Goal: Information Seeking & Learning: Understand process/instructions

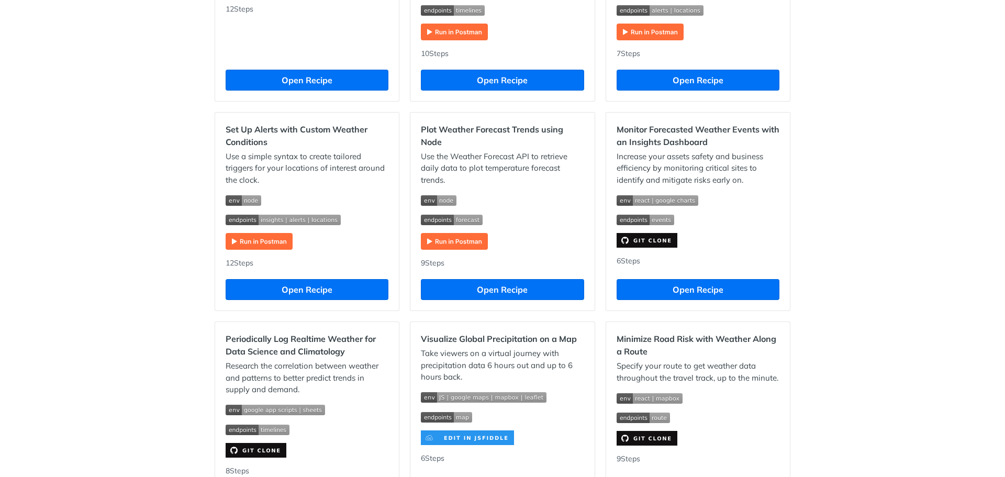
scroll to position [439, 0]
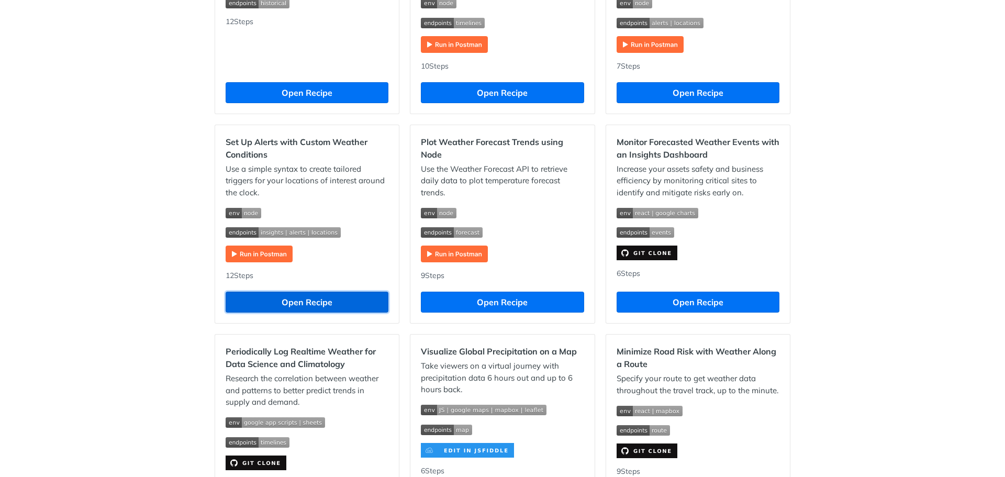
click at [285, 306] on button "Open Recipe" at bounding box center [307, 302] width 163 height 21
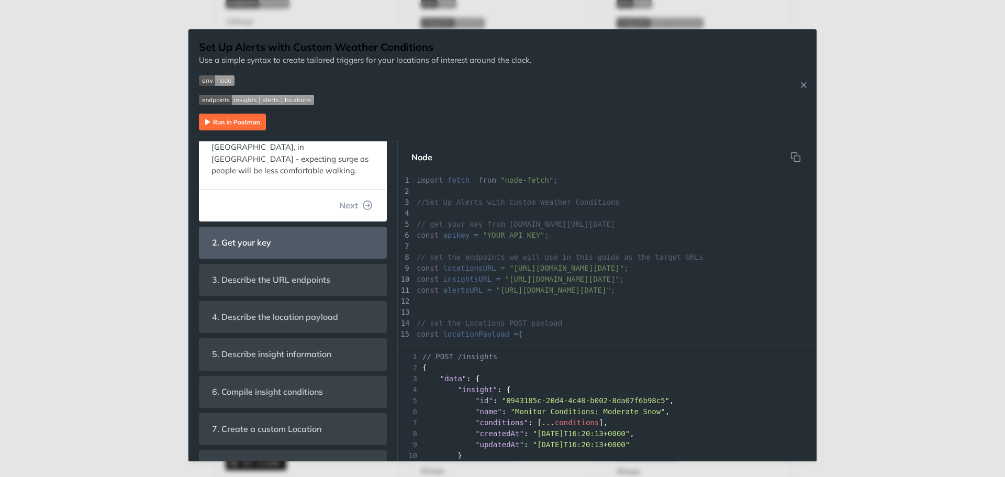
scroll to position [209, 0]
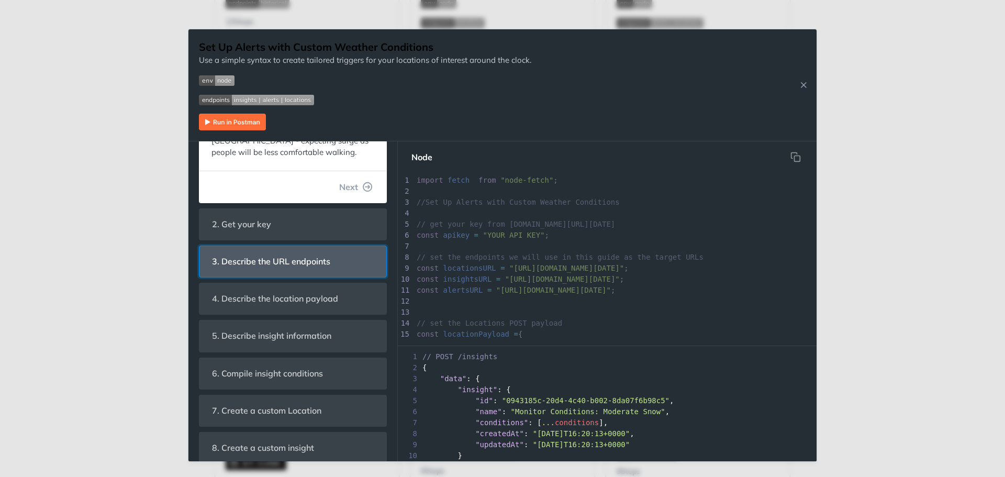
click at [290, 267] on span "3. Describe the URL endpoints" at bounding box center [271, 261] width 133 height 20
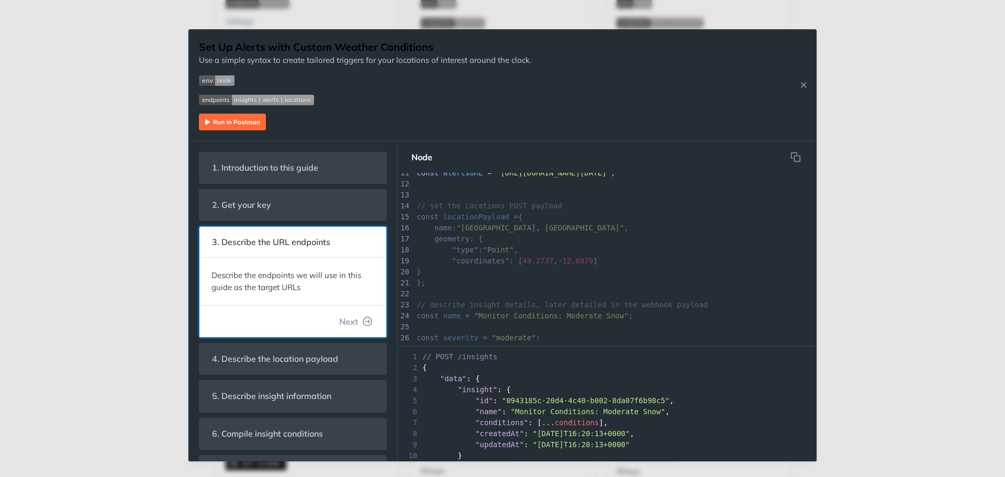
scroll to position [52, 0]
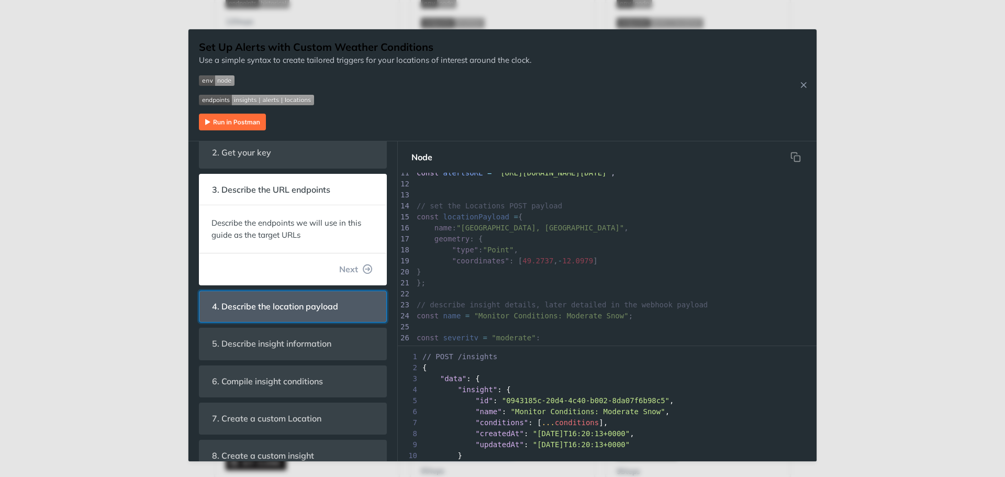
click at [337, 310] on span "4. Describe the location payload" at bounding box center [275, 306] width 141 height 20
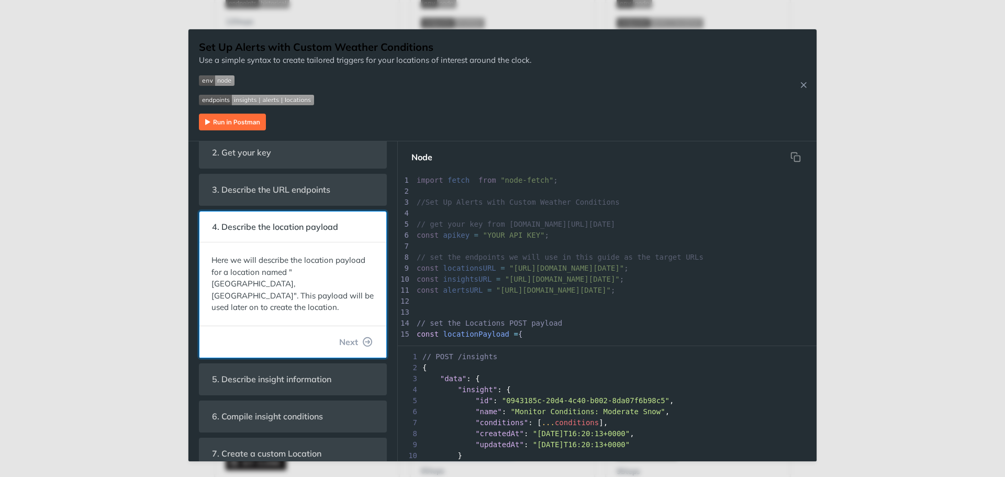
scroll to position [0, 0]
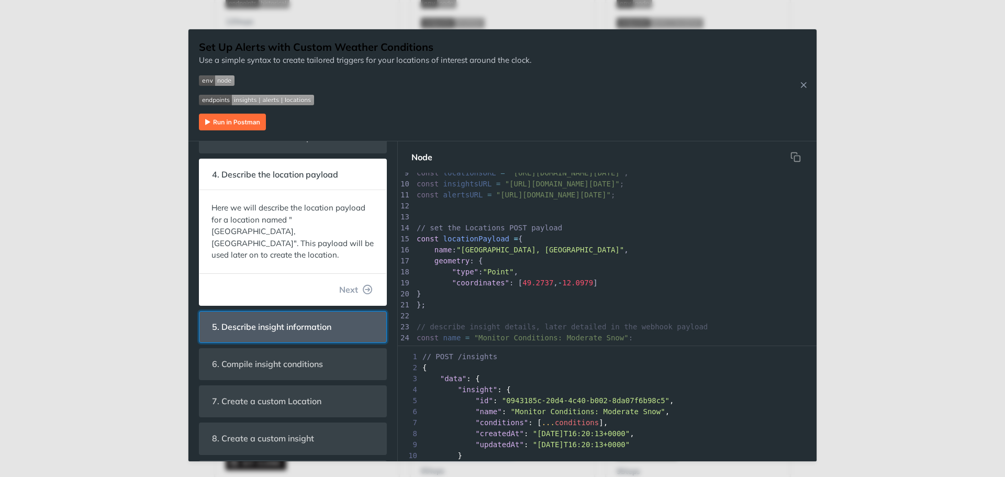
click at [285, 311] on header "5. Describe insight information" at bounding box center [292, 326] width 187 height 31
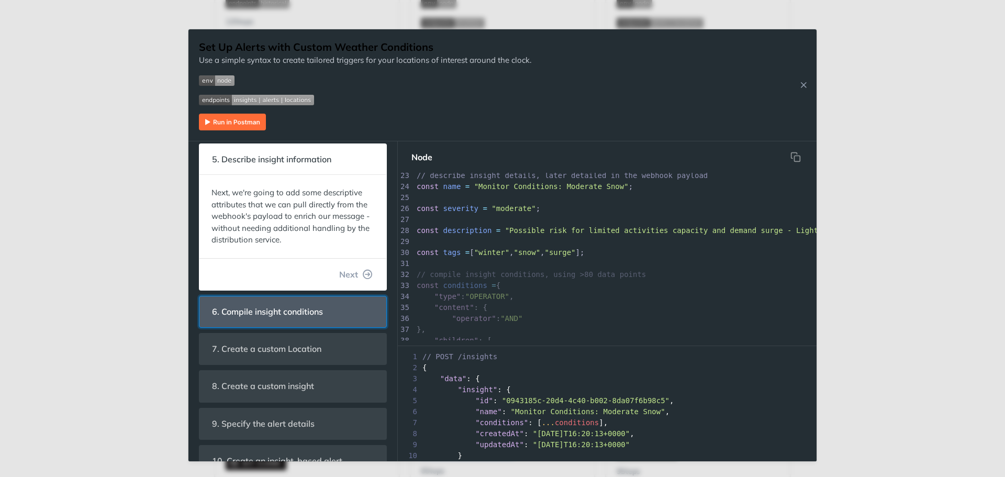
click at [300, 315] on span "6. Compile insight conditions" at bounding box center [268, 312] width 126 height 20
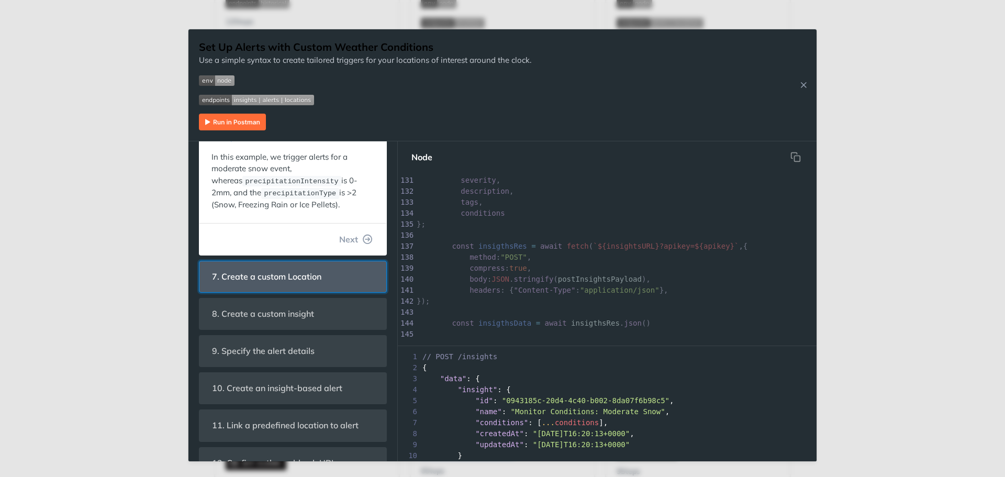
click at [278, 278] on span "7. Create a custom Location" at bounding box center [267, 276] width 124 height 20
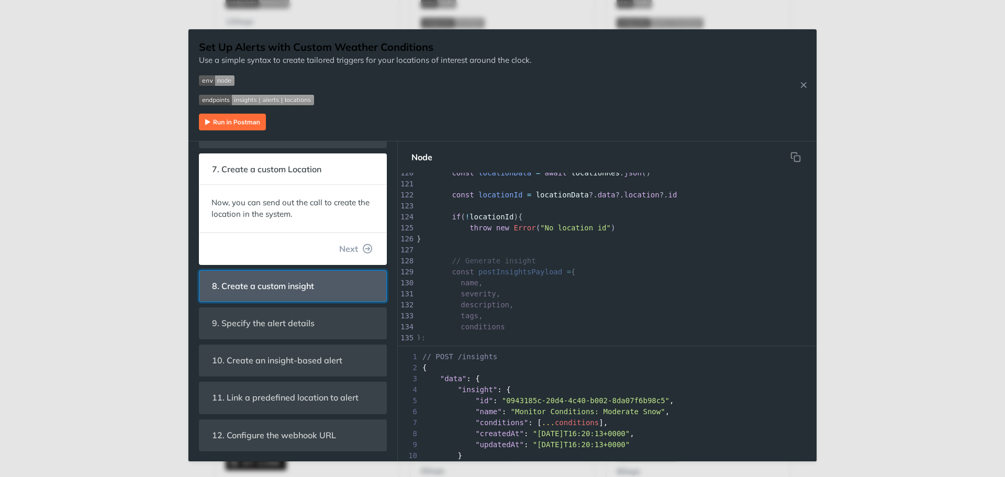
click at [305, 287] on span "8. Create a custom insight" at bounding box center [263, 286] width 117 height 20
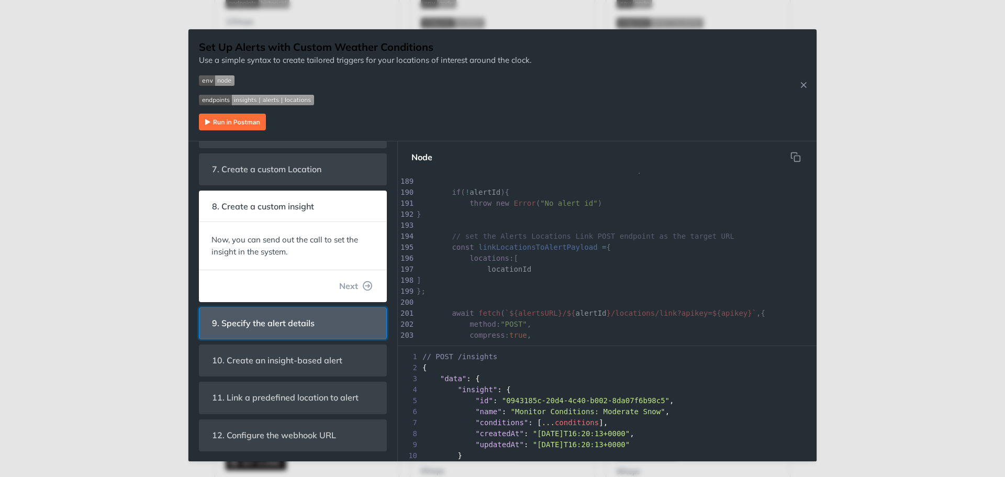
click at [311, 323] on span "9. Specify the alert details" at bounding box center [263, 323] width 117 height 20
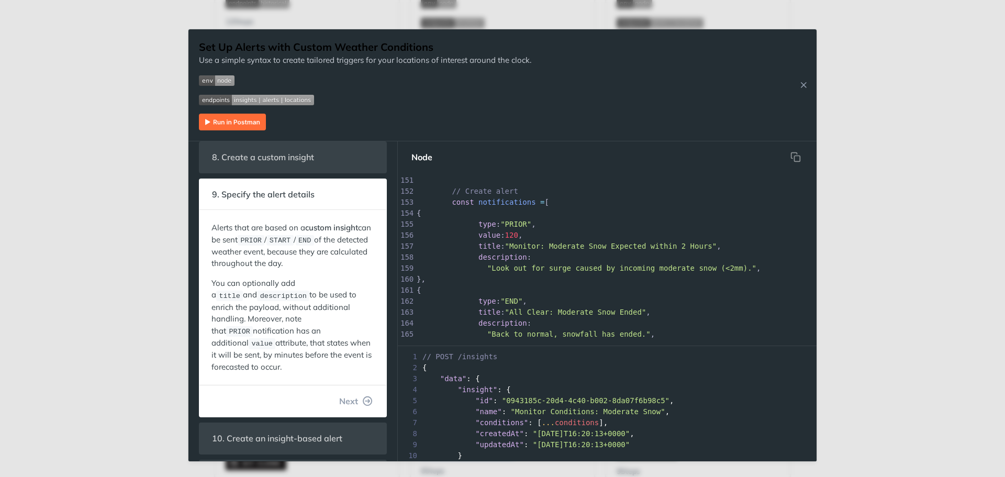
scroll to position [336, 0]
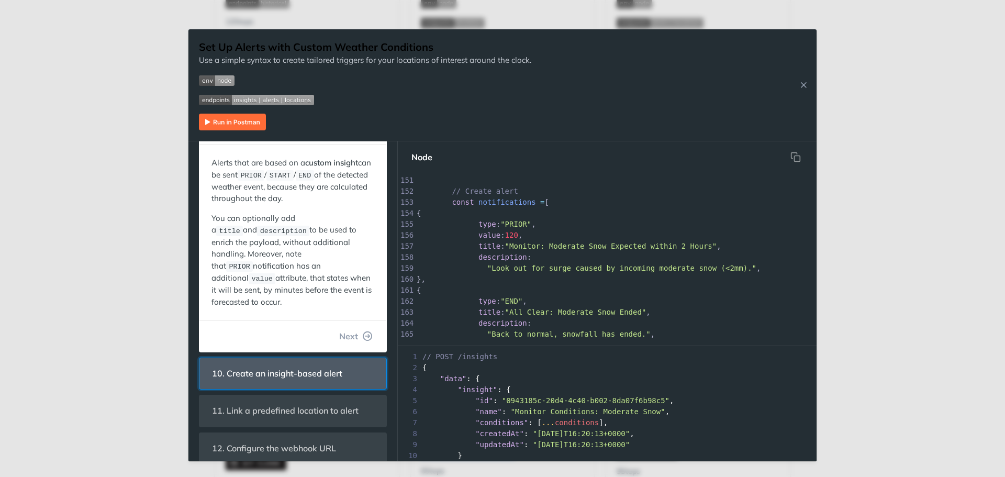
click at [287, 363] on span "10. Create an insight-based alert" at bounding box center [277, 373] width 145 height 20
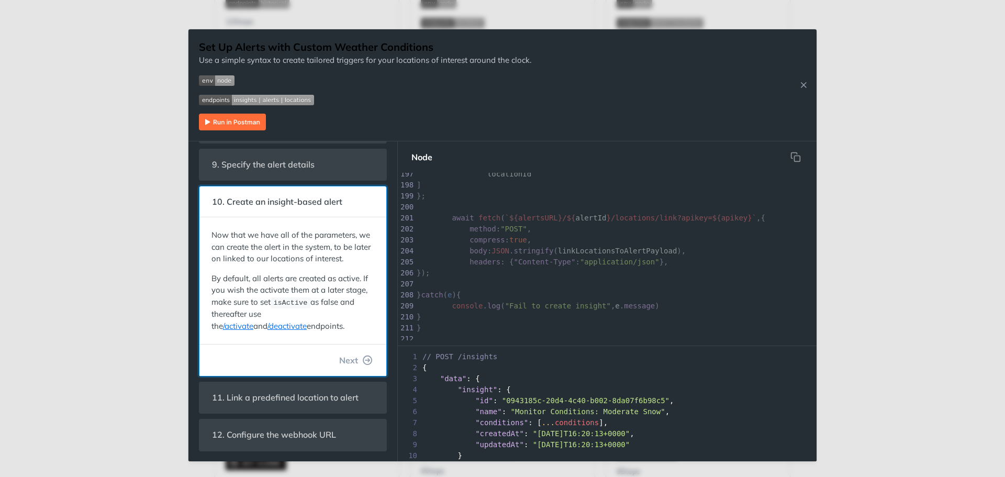
scroll to position [2161, 0]
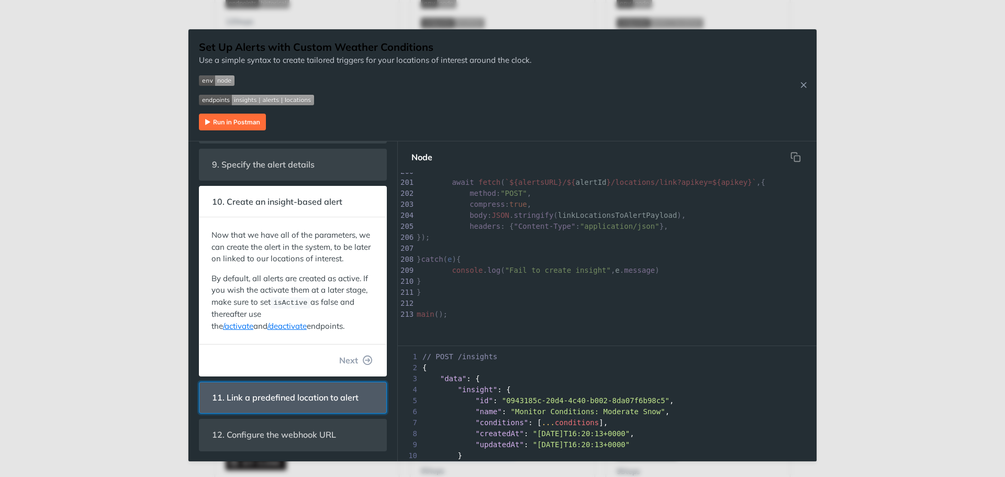
click at [287, 403] on span "11. Link a predefined location to alert" at bounding box center [285, 397] width 161 height 20
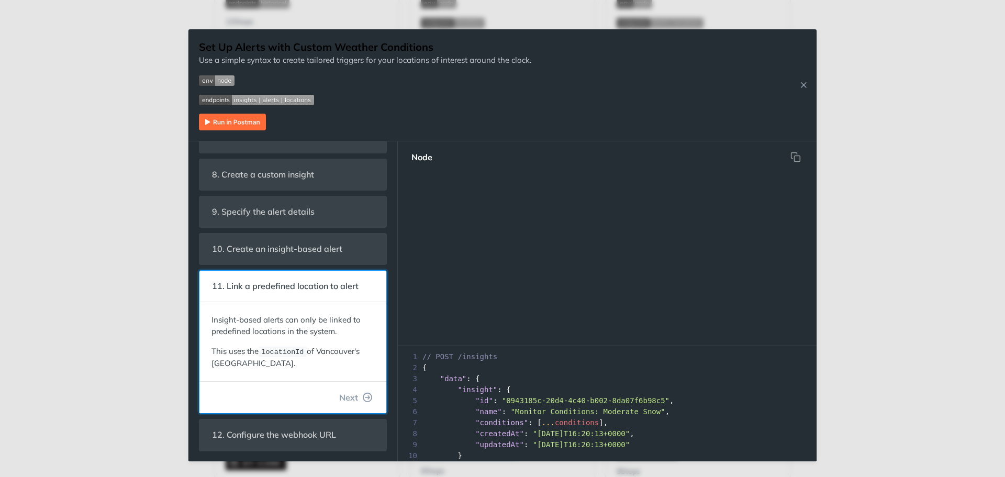
scroll to position [2101, 0]
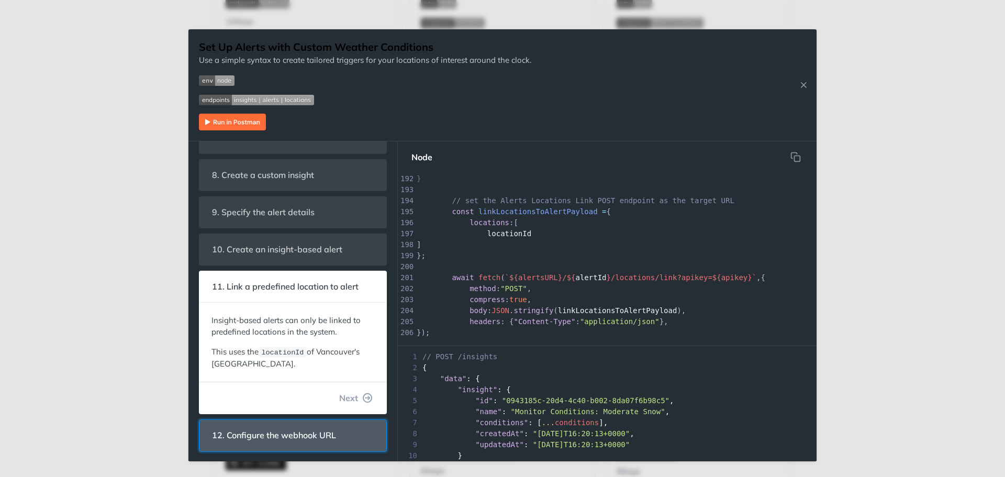
click at [285, 439] on span "12. Configure the webhook URL" at bounding box center [274, 435] width 139 height 20
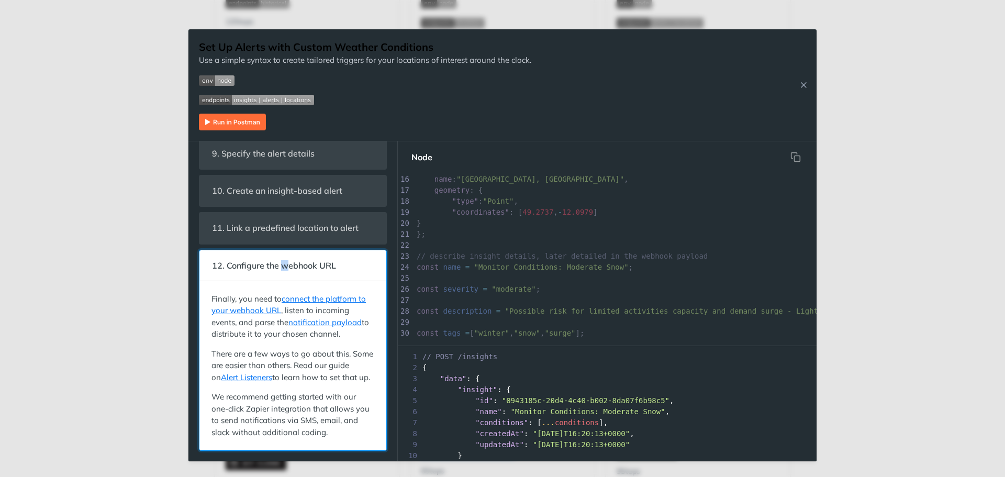
scroll to position [105, 0]
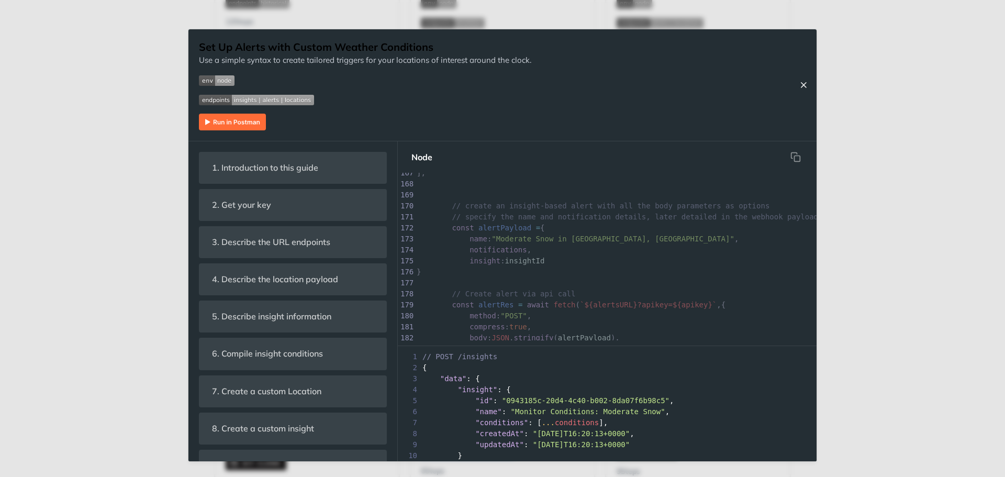
click at [802, 84] on icon "Close Recipe" at bounding box center [803, 84] width 9 height 9
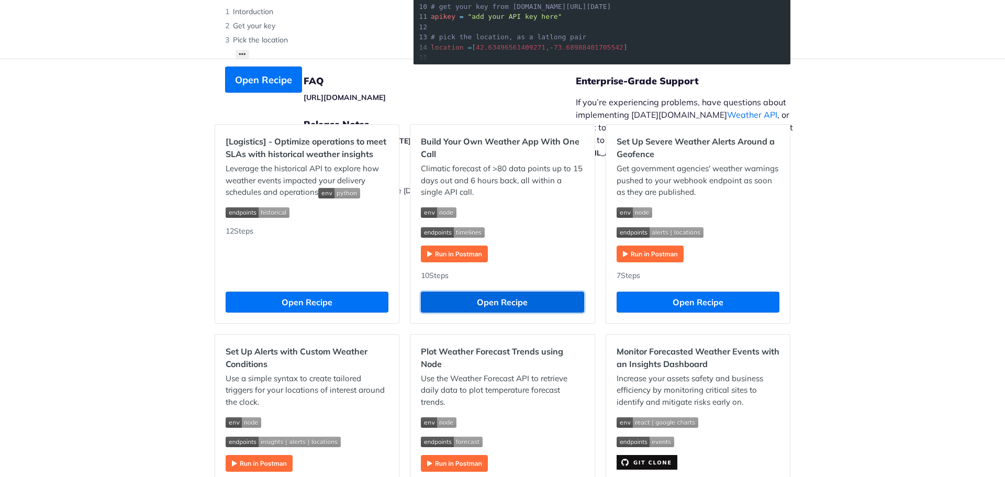
click at [469, 308] on button "Open Recipe" at bounding box center [502, 302] width 163 height 21
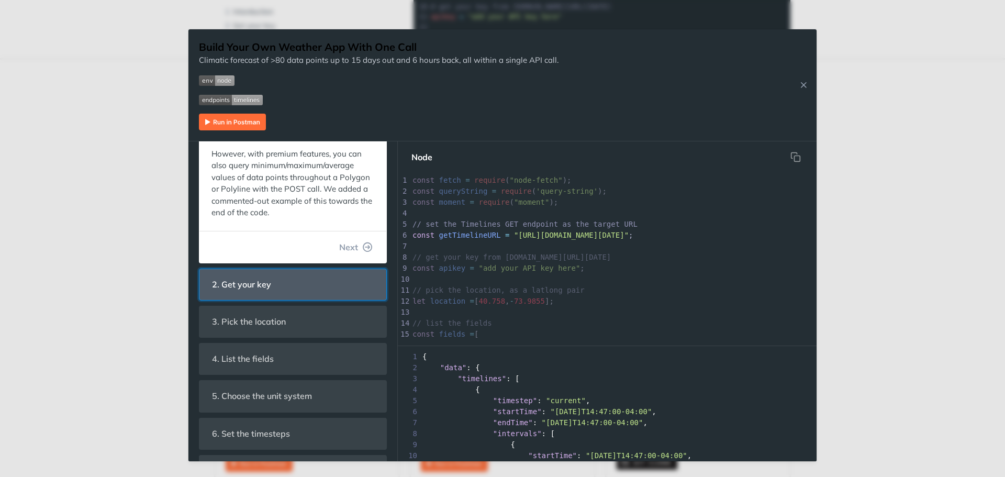
click at [283, 296] on header "2. Get your key" at bounding box center [292, 284] width 187 height 31
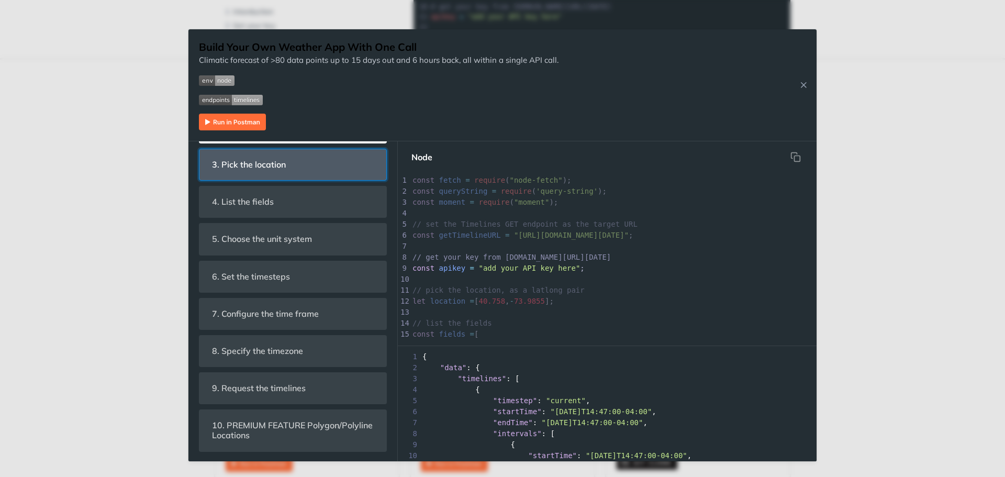
click at [278, 175] on span "3. Pick the location" at bounding box center [249, 164] width 88 height 20
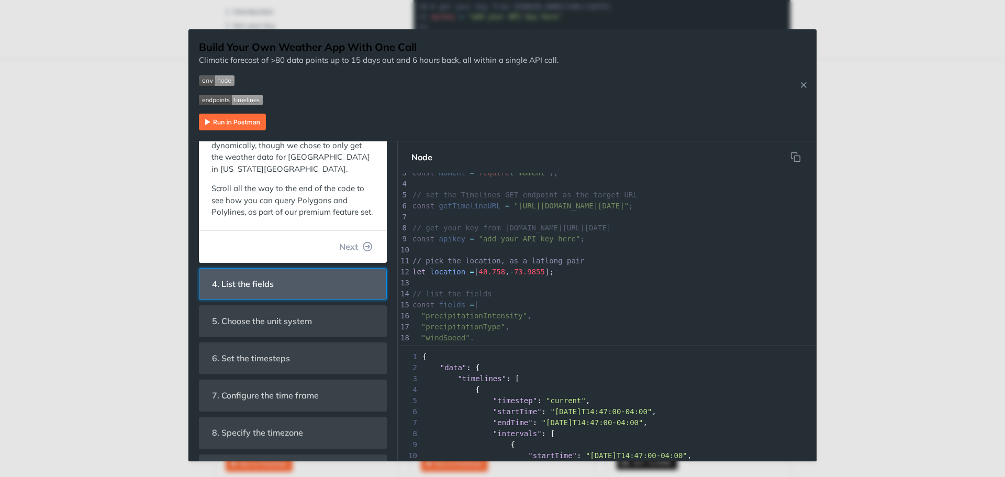
click at [266, 294] on span "4. List the fields" at bounding box center [243, 284] width 76 height 20
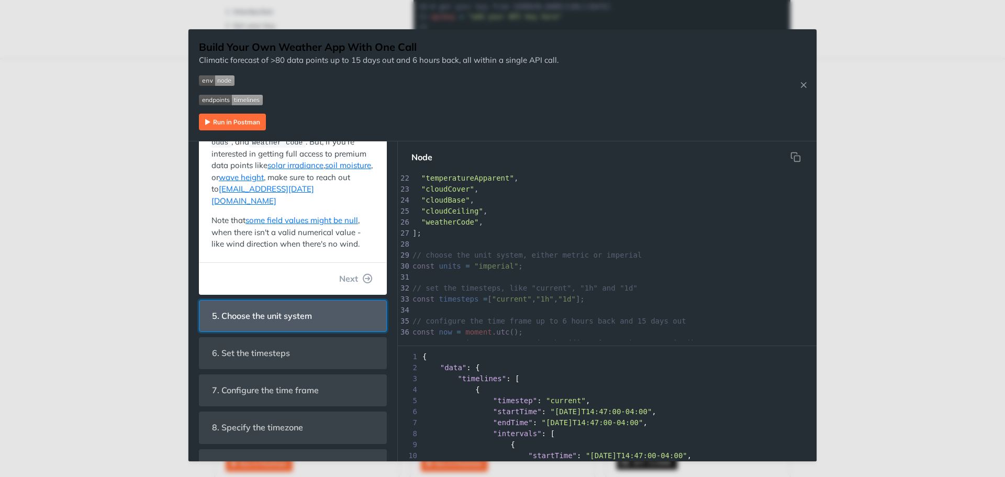
click at [258, 306] on span "5. Choose the unit system" at bounding box center [262, 316] width 115 height 20
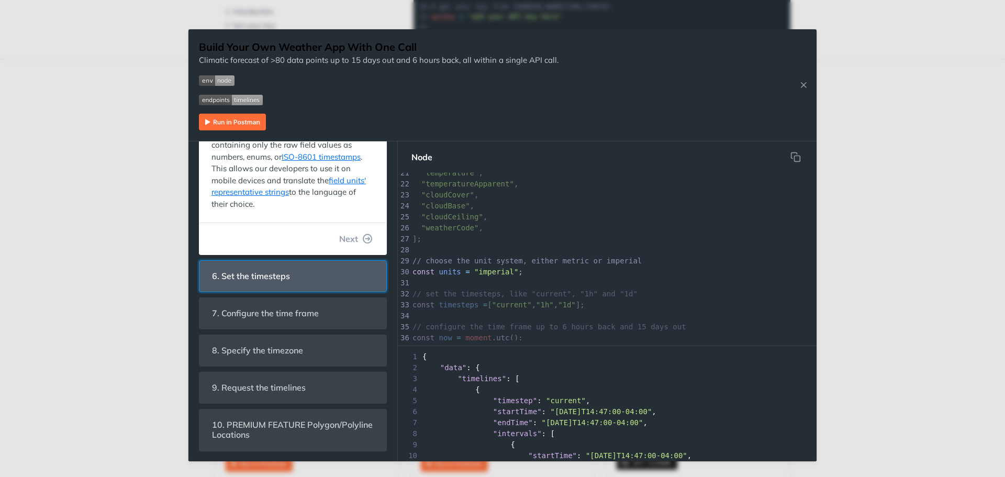
click at [256, 266] on span "6. Set the timesteps" at bounding box center [251, 276] width 93 height 20
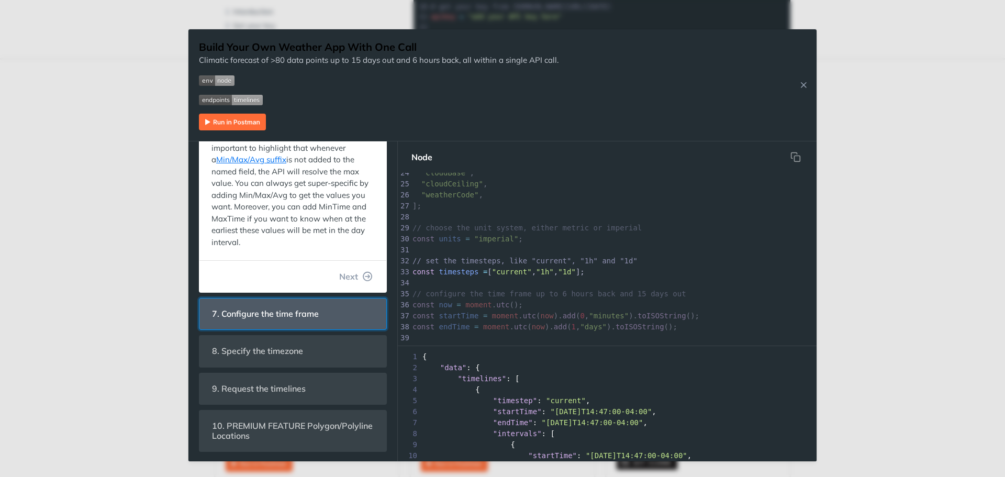
click at [269, 321] on span "7. Configure the time frame" at bounding box center [265, 314] width 121 height 20
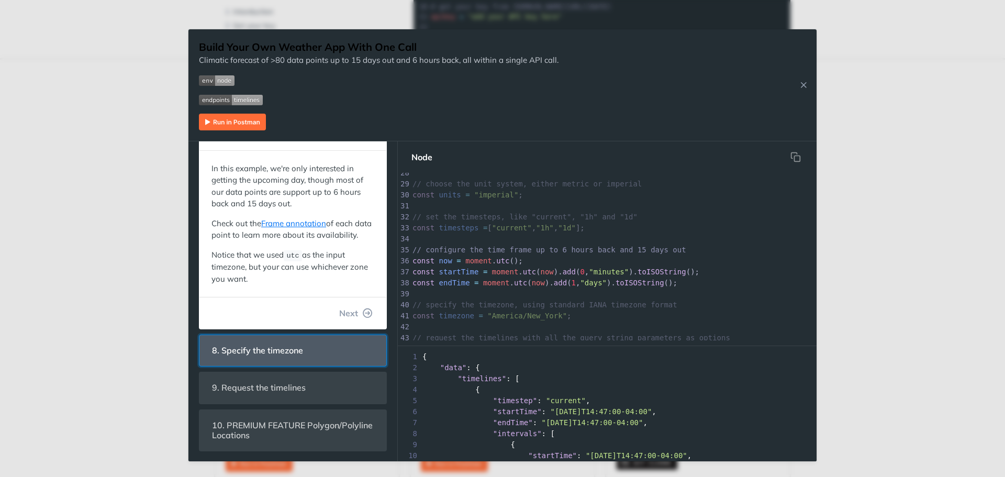
click at [260, 348] on span "8. Specify the timezone" at bounding box center [258, 350] width 106 height 20
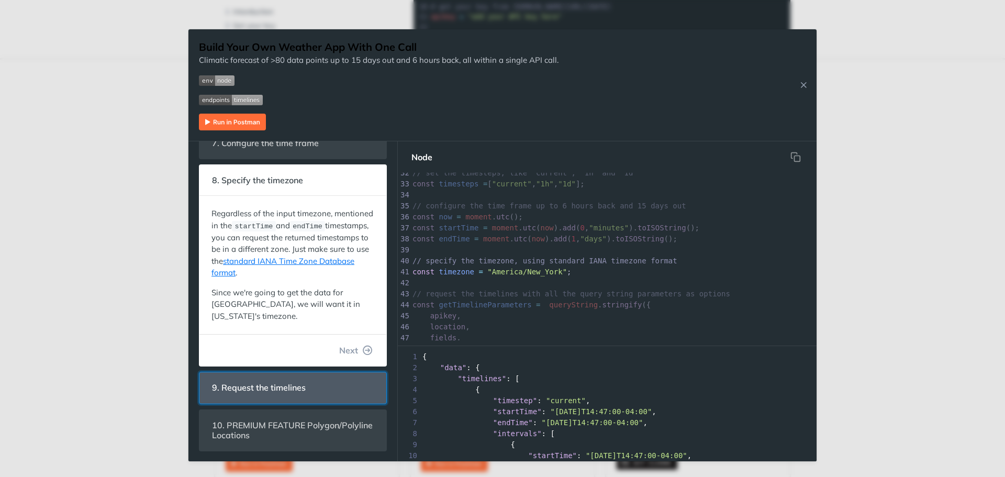
click at [267, 397] on span "9. Request the timelines" at bounding box center [259, 387] width 108 height 20
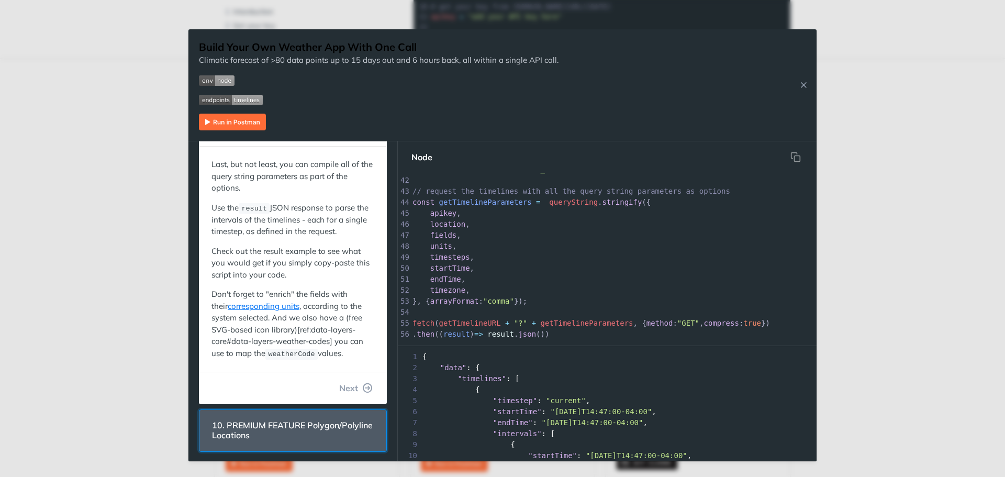
click at [278, 436] on span "10. PREMIUM FEATURE Polygon/Polyline Locations" at bounding box center [293, 430] width 176 height 30
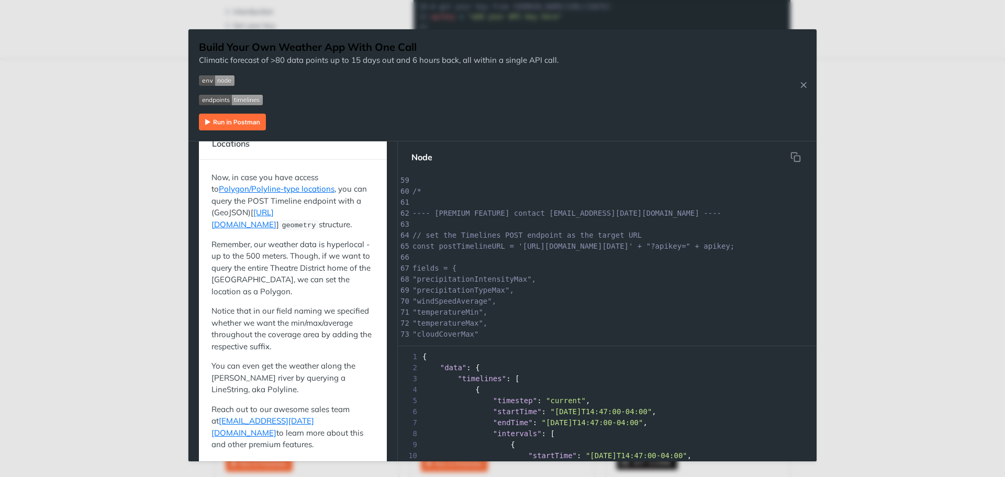
drag, startPoint x: 897, startPoint y: 341, endPoint x: 807, endPoint y: 235, distance: 140.0
click at [899, 341] on div "Jump to Content Reference Recipes FAQs Help Center Blog API Status Recipes Refe…" at bounding box center [502, 238] width 1005 height 477
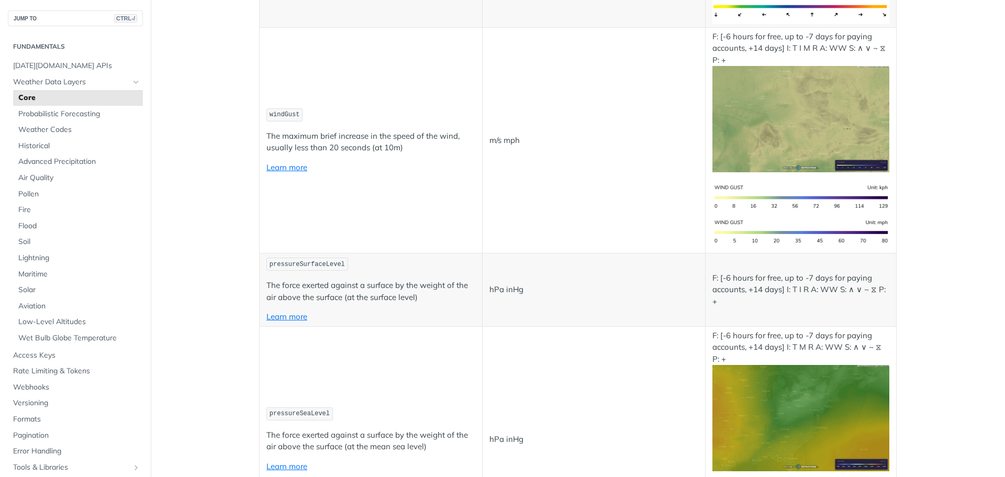
scroll to position [1361, 0]
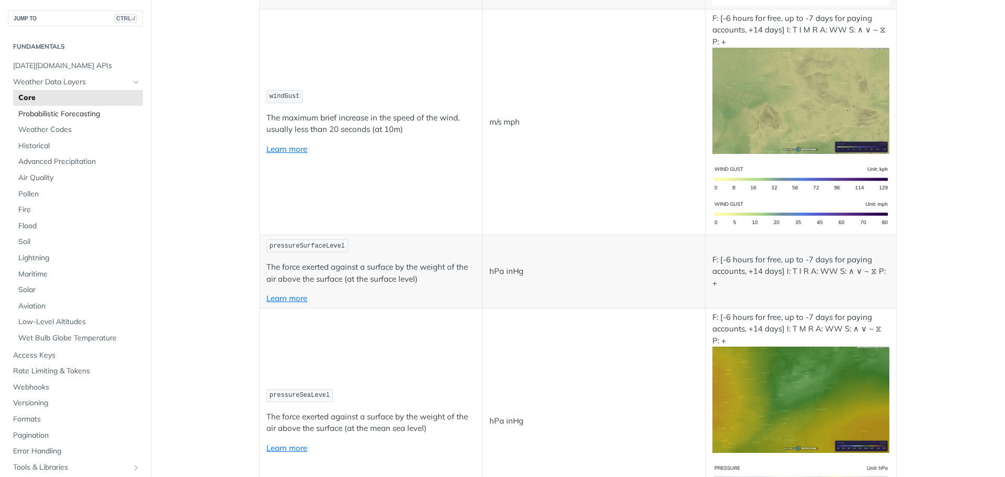
click at [87, 119] on link "Probabilistic Forecasting" at bounding box center [78, 114] width 130 height 16
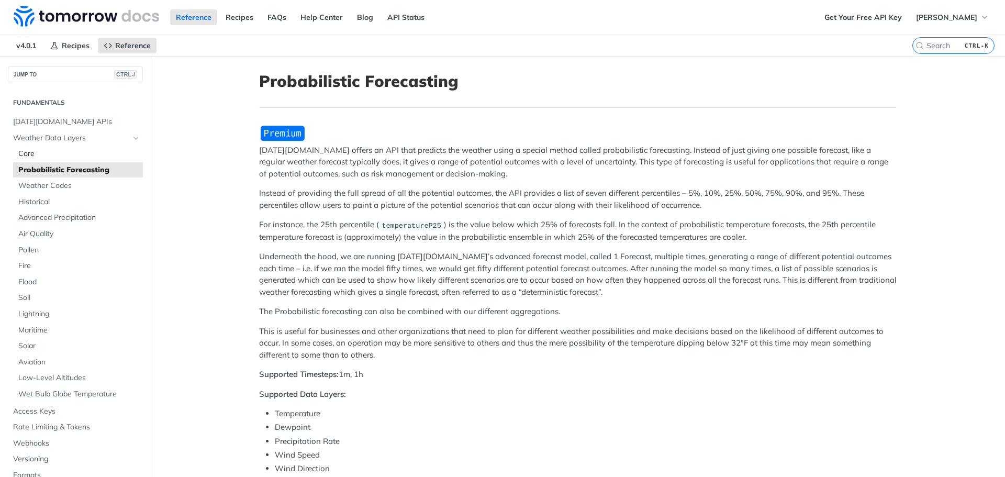
click at [56, 152] on span "Core" at bounding box center [79, 154] width 122 height 10
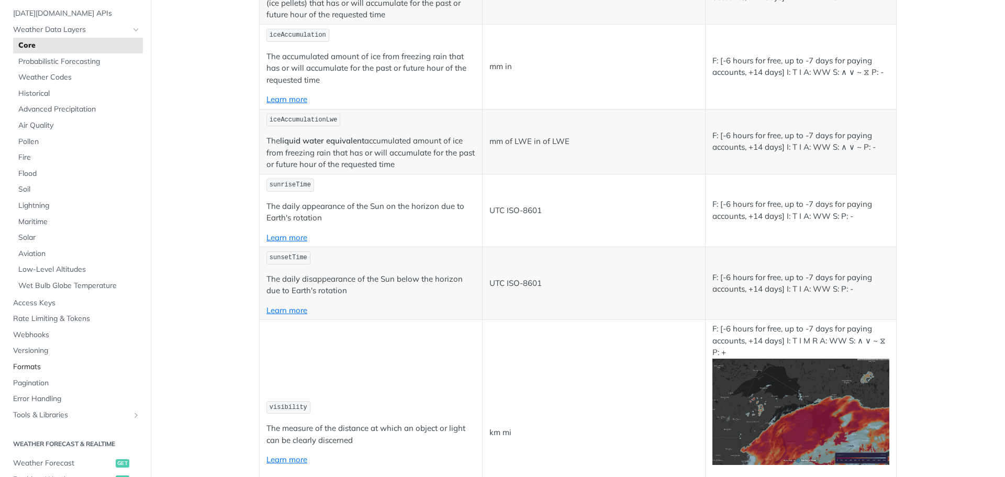
scroll to position [157, 0]
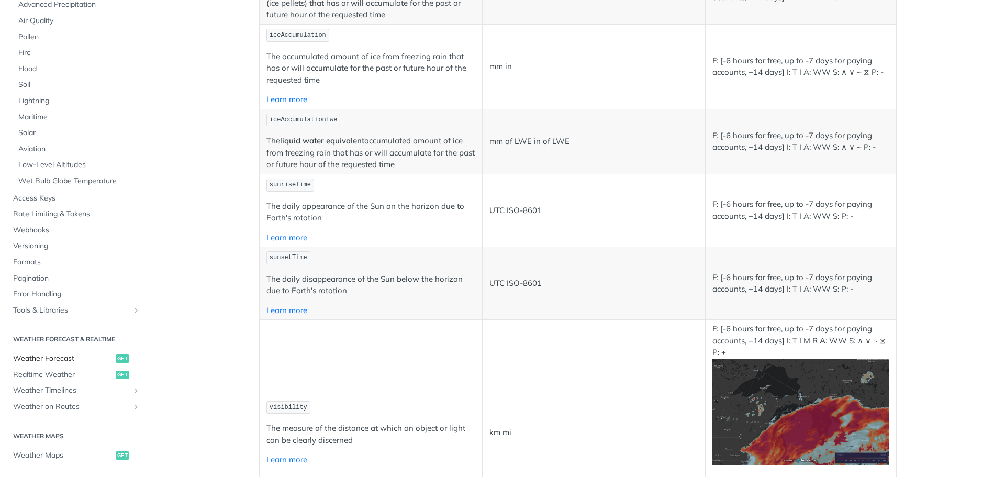
click at [69, 356] on span "Weather Forecast" at bounding box center [63, 358] width 100 height 10
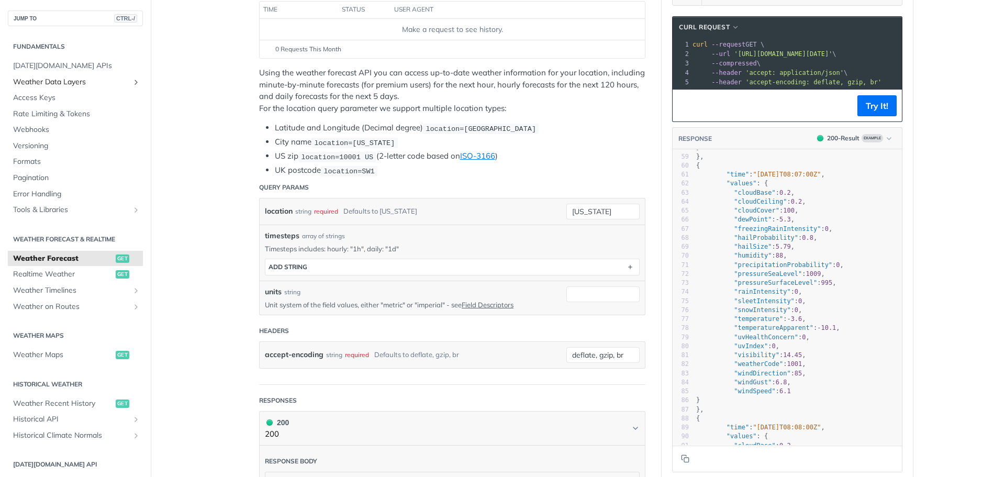
click at [46, 82] on span "Weather Data Layers" at bounding box center [71, 82] width 116 height 10
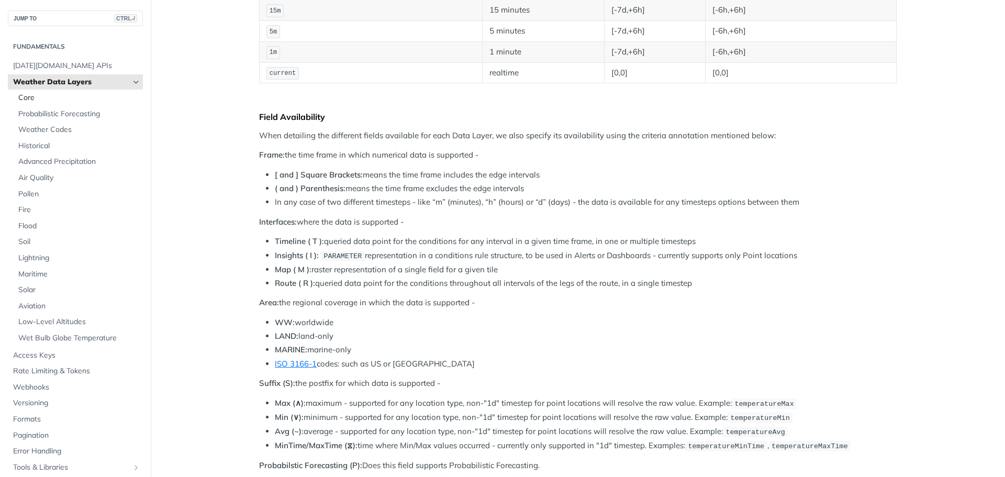
click at [64, 101] on span "Core" at bounding box center [79, 98] width 122 height 10
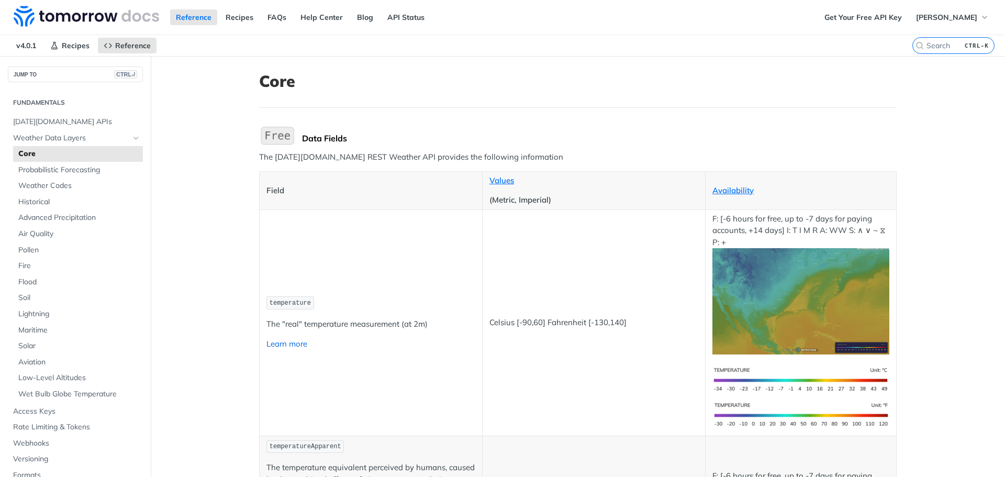
click at [282, 343] on link "Learn more" at bounding box center [286, 344] width 41 height 10
click at [79, 393] on span "Wet Bulb Globe Temperature" at bounding box center [79, 394] width 122 height 10
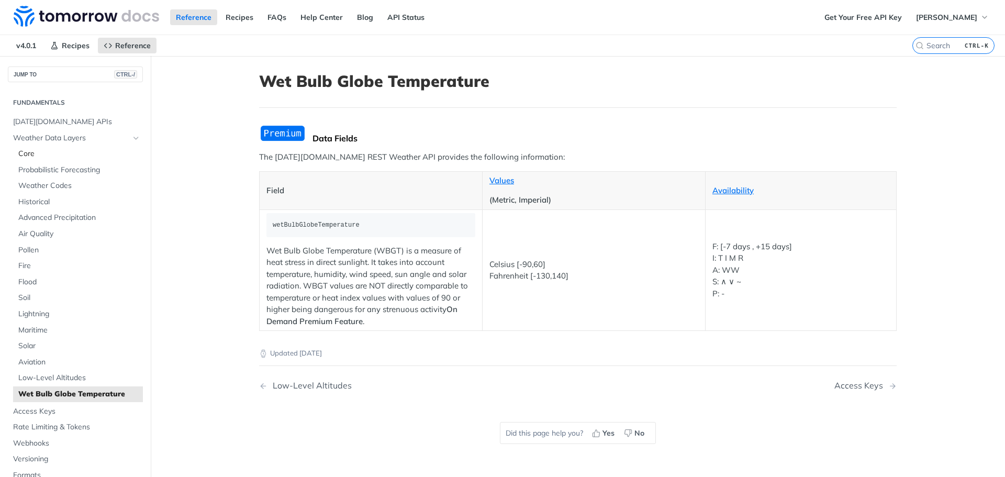
click at [48, 158] on span "Core" at bounding box center [79, 154] width 122 height 10
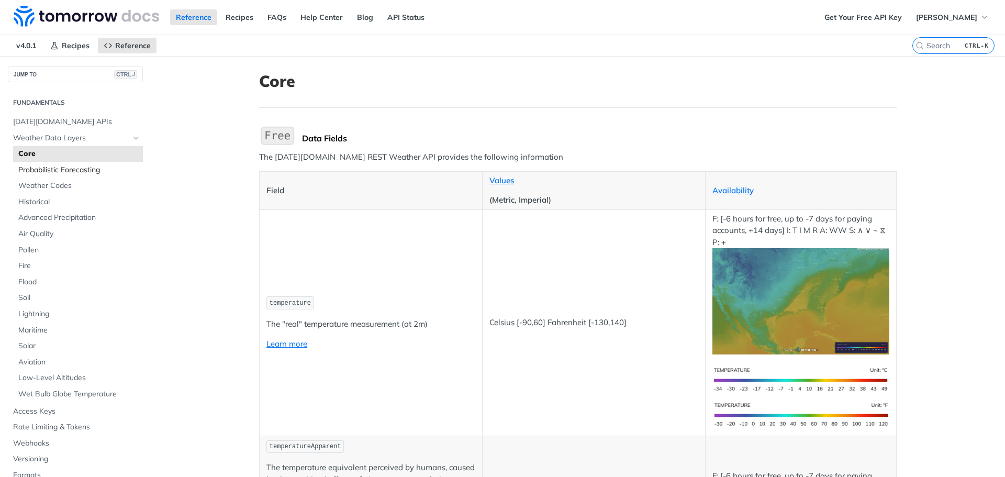
click at [48, 172] on span "Probabilistic Forecasting" at bounding box center [79, 170] width 122 height 10
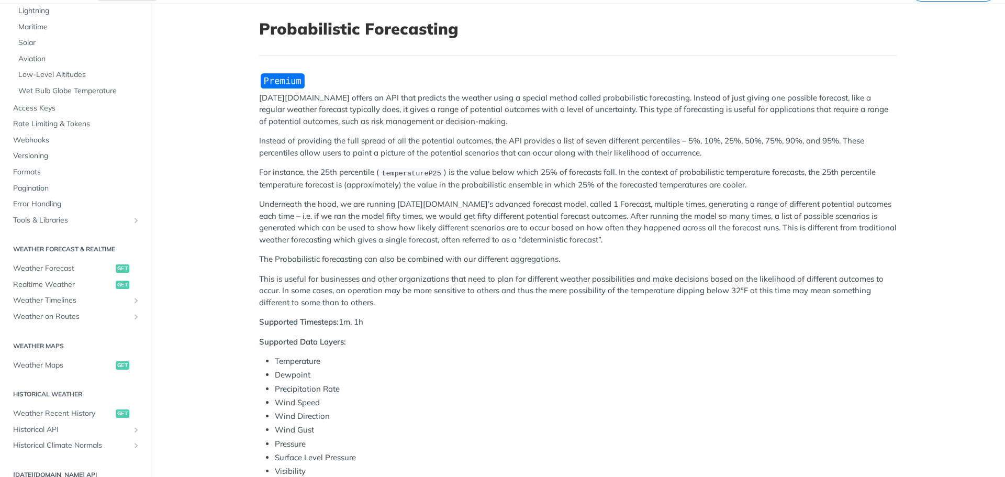
scroll to position [262, 0]
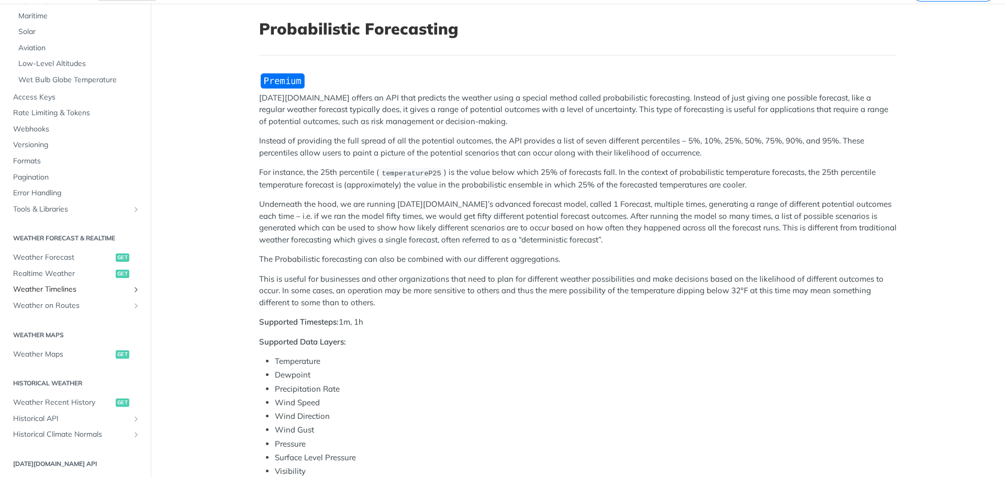
click at [85, 288] on span "Weather Timelines" at bounding box center [71, 289] width 116 height 10
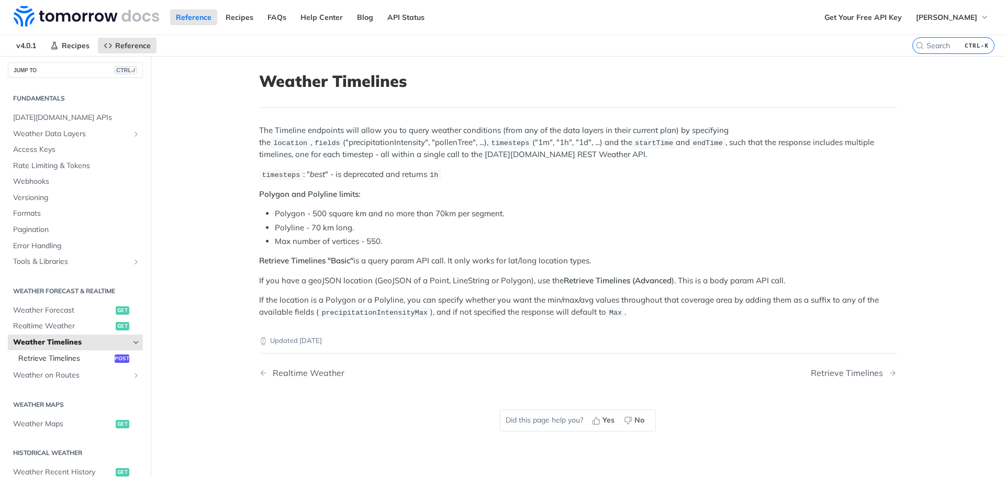
click at [78, 362] on span "Retrieve Timelines" at bounding box center [65, 358] width 94 height 10
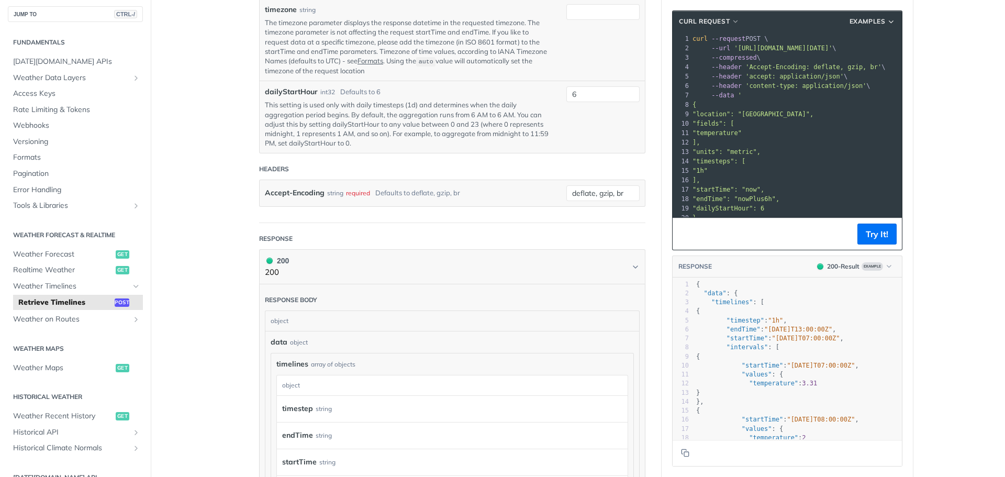
scroll to position [680, 0]
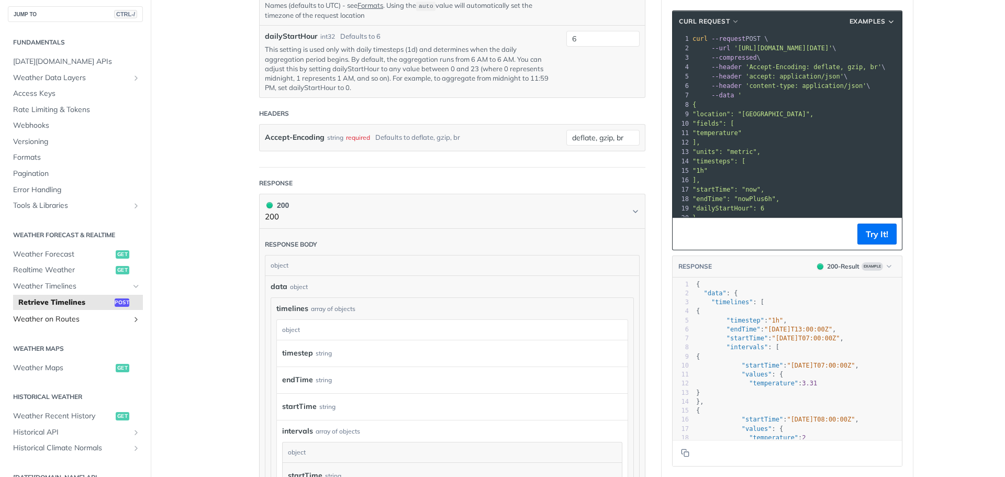
click at [41, 317] on span "Weather on Routes" at bounding box center [71, 319] width 116 height 10
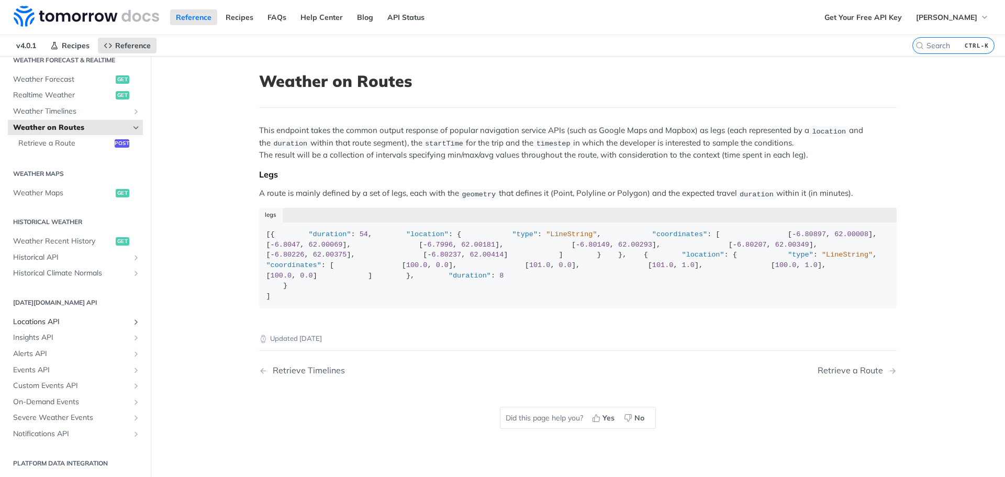
scroll to position [236, 0]
click at [117, 321] on span "Locations API" at bounding box center [71, 321] width 116 height 10
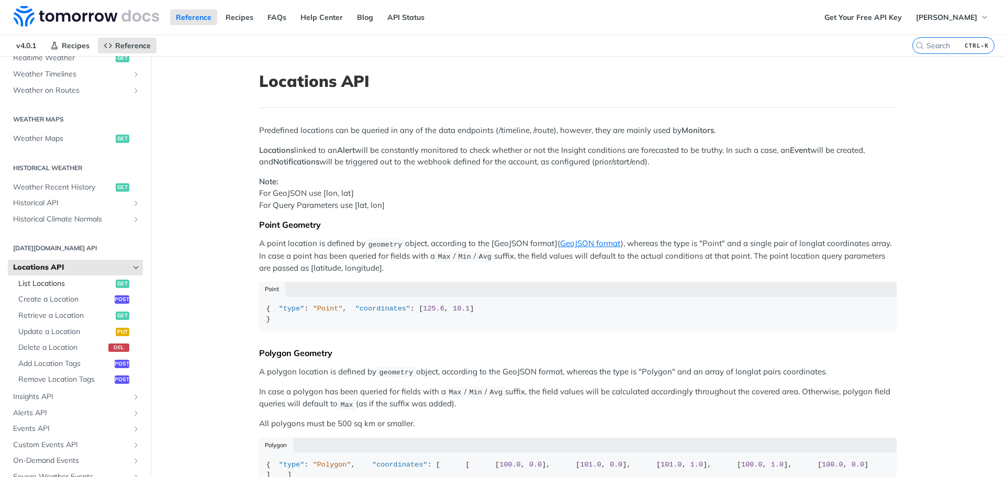
scroll to position [288, 0]
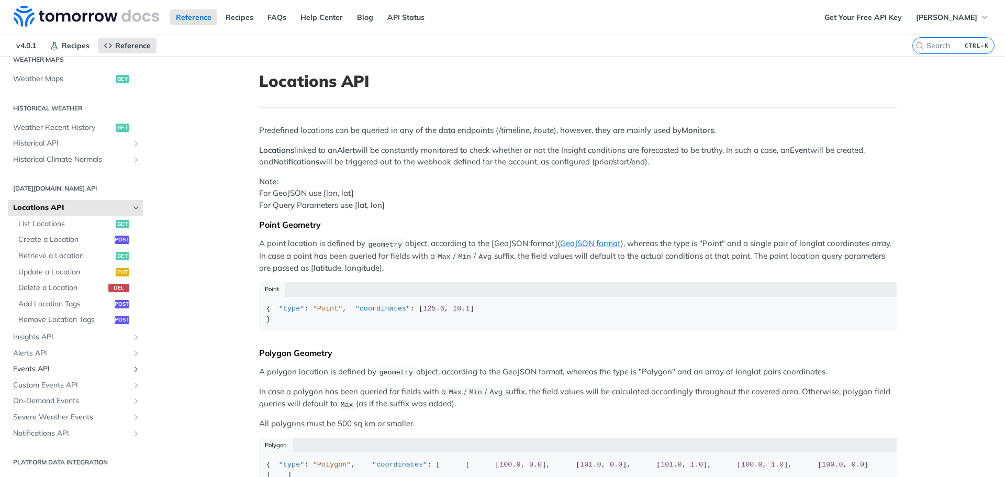
click at [115, 369] on span "Events API" at bounding box center [71, 369] width 116 height 10
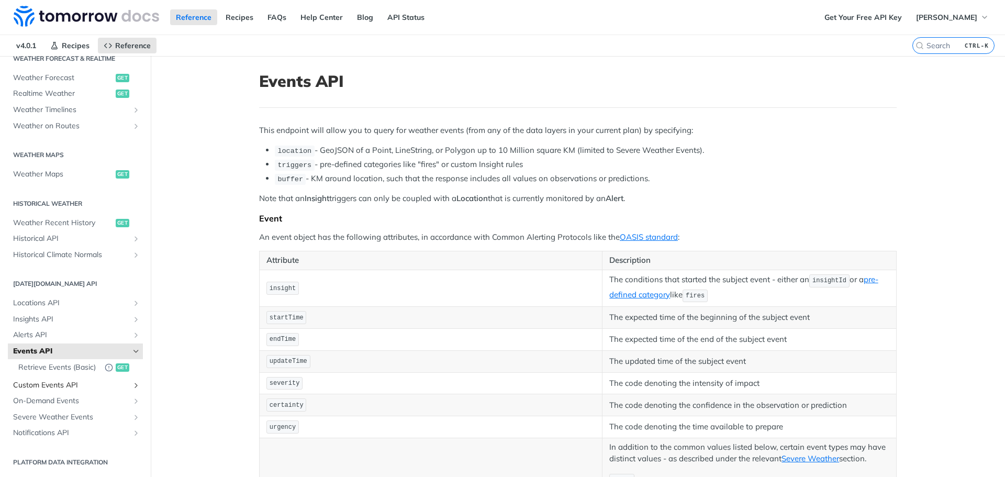
click at [120, 385] on span "Custom Events API" at bounding box center [71, 385] width 116 height 10
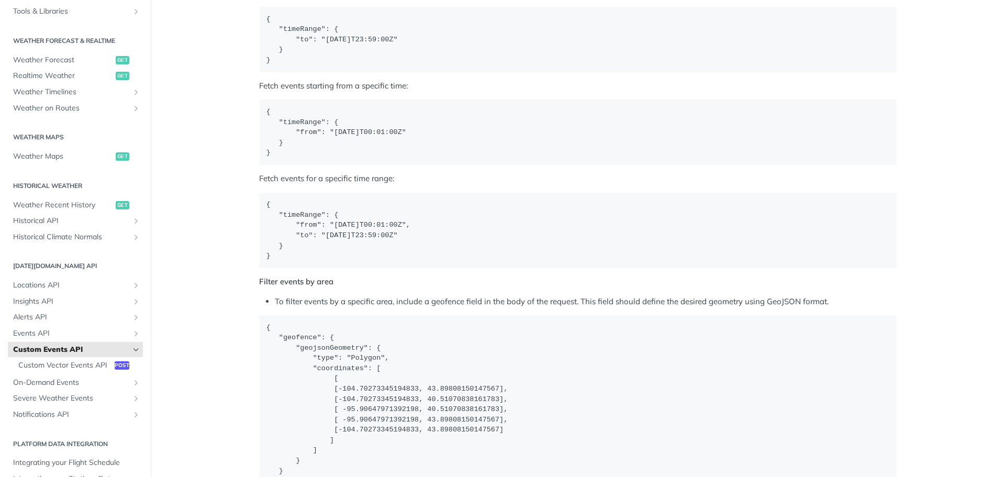
scroll to position [141, 0]
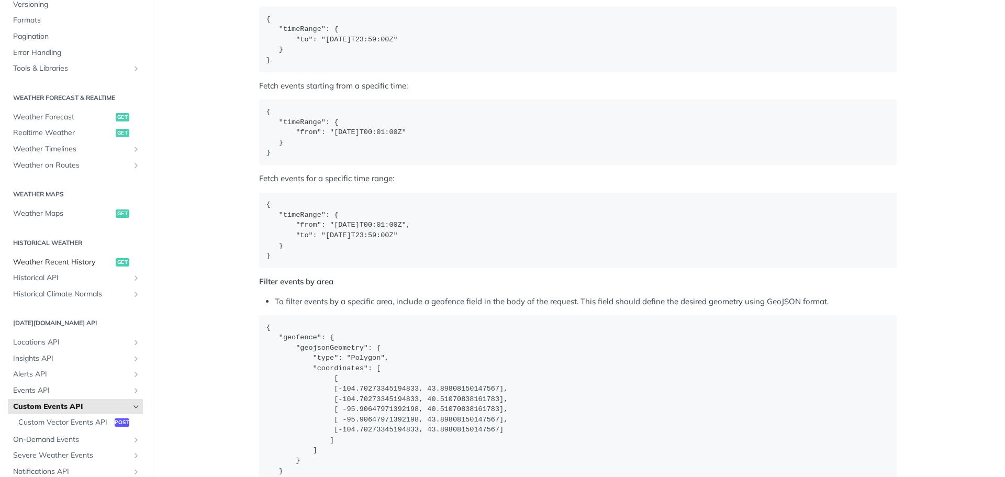
click at [76, 263] on span "Weather Recent History" at bounding box center [63, 262] width 100 height 10
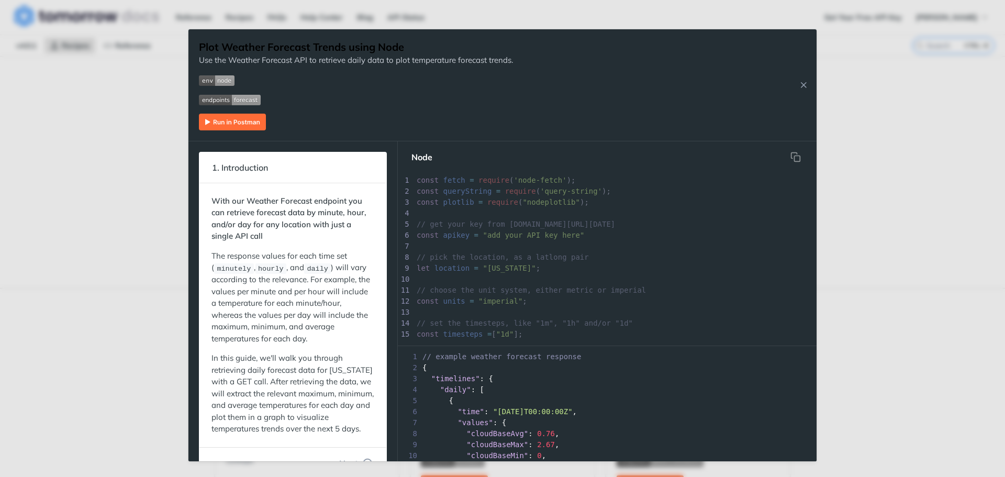
scroll to position [52, 0]
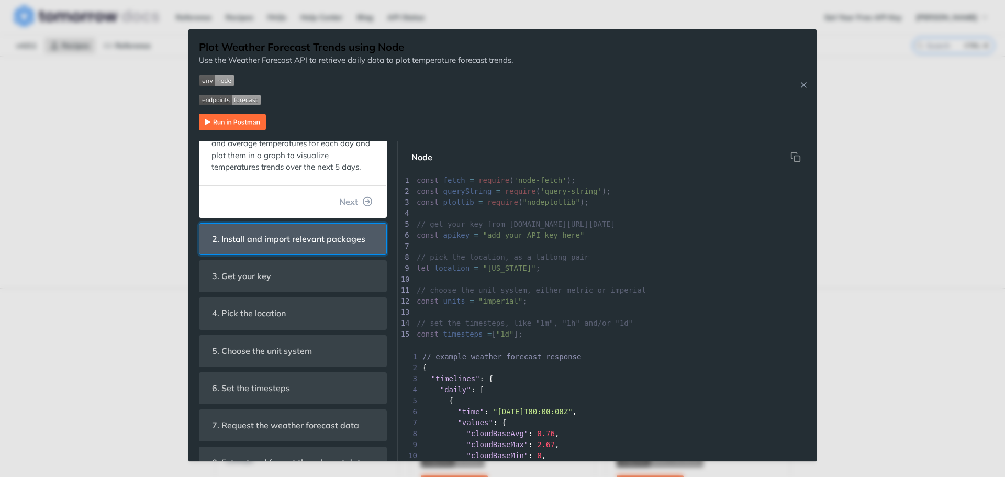
click at [307, 248] on span "2. Install and import relevant packages" at bounding box center [289, 239] width 168 height 20
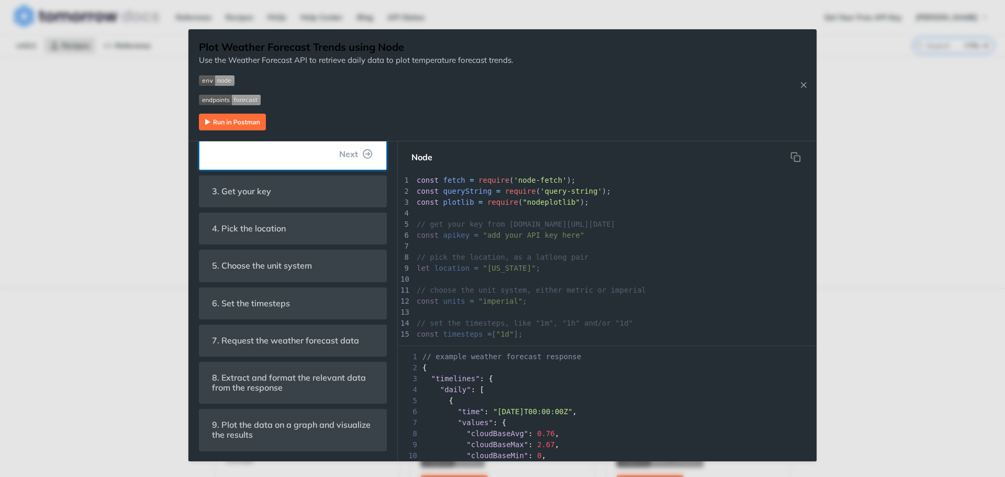
scroll to position [142, 0]
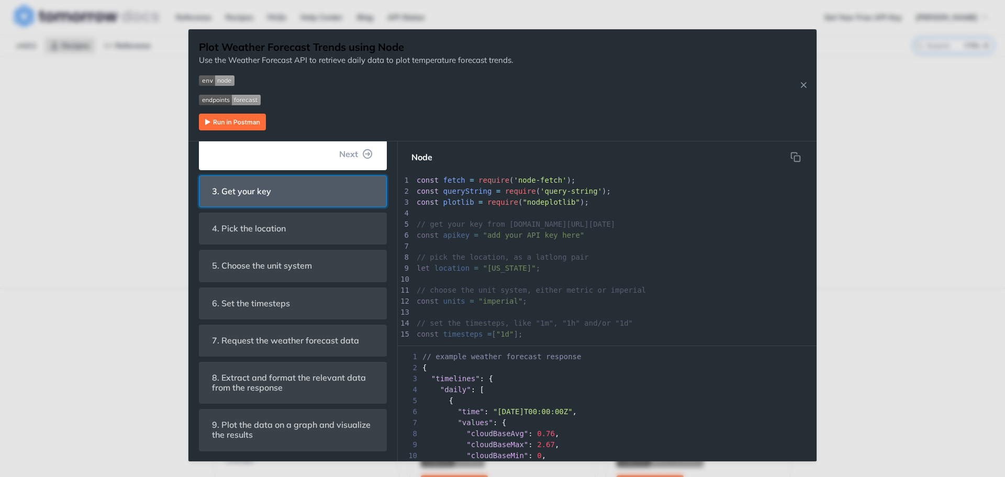
click at [282, 197] on header "3. Get your key" at bounding box center [292, 191] width 187 height 31
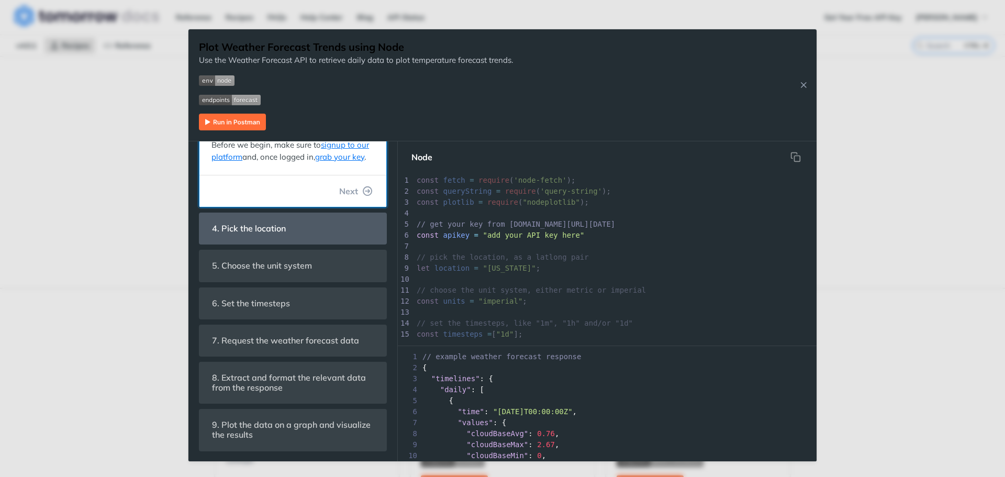
scroll to position [90, 0]
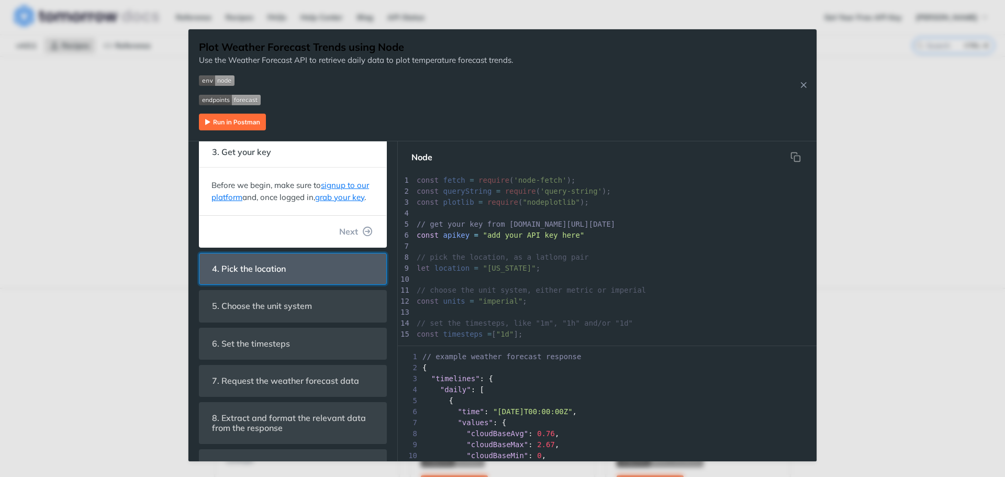
click at [291, 279] on span "4. Pick the location" at bounding box center [249, 269] width 88 height 20
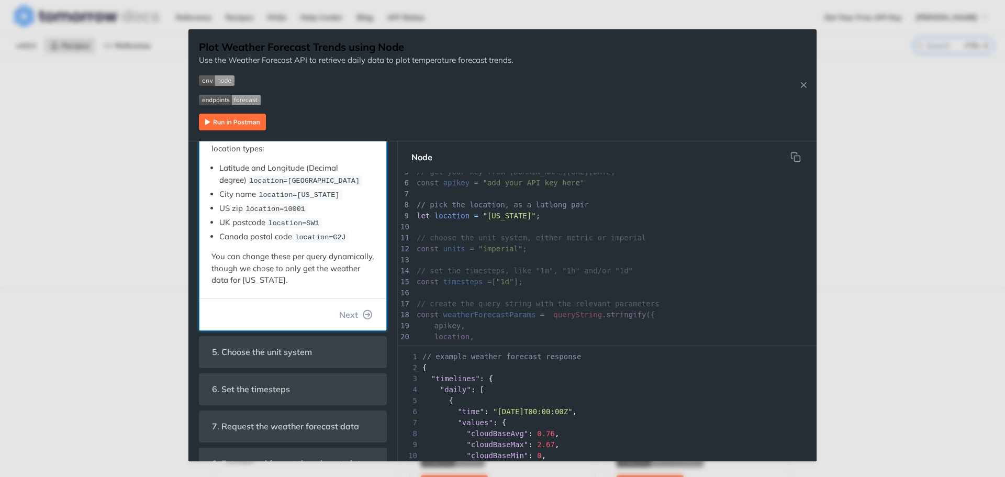
scroll to position [195, 0]
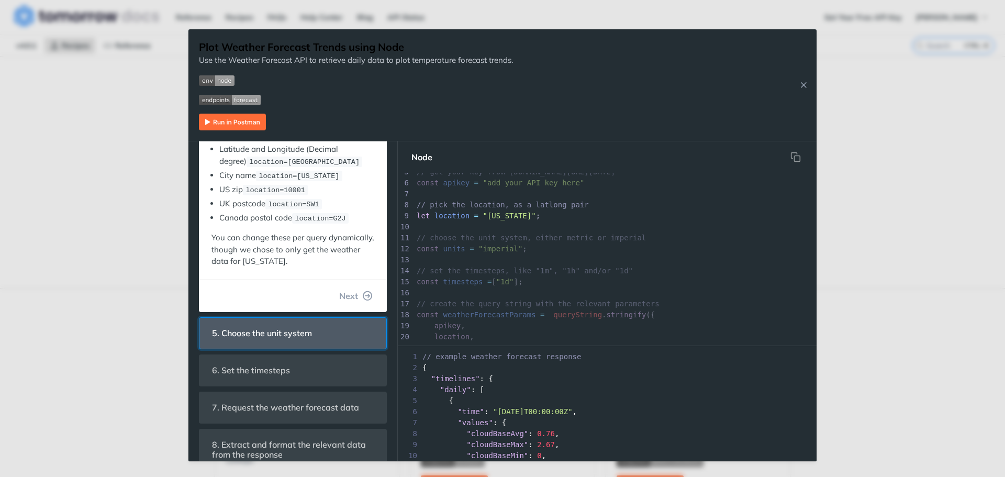
click at [323, 323] on header "5. Choose the unit system" at bounding box center [292, 333] width 187 height 31
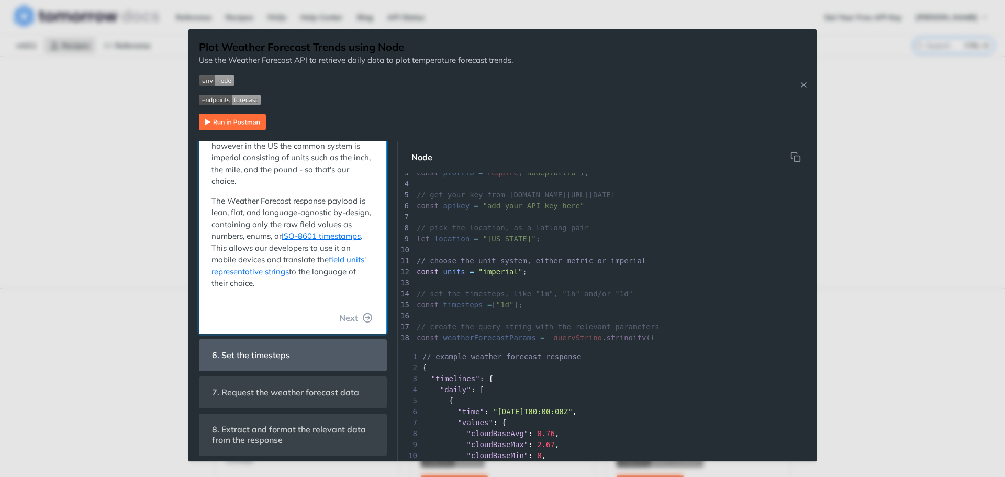
scroll to position [292, 0]
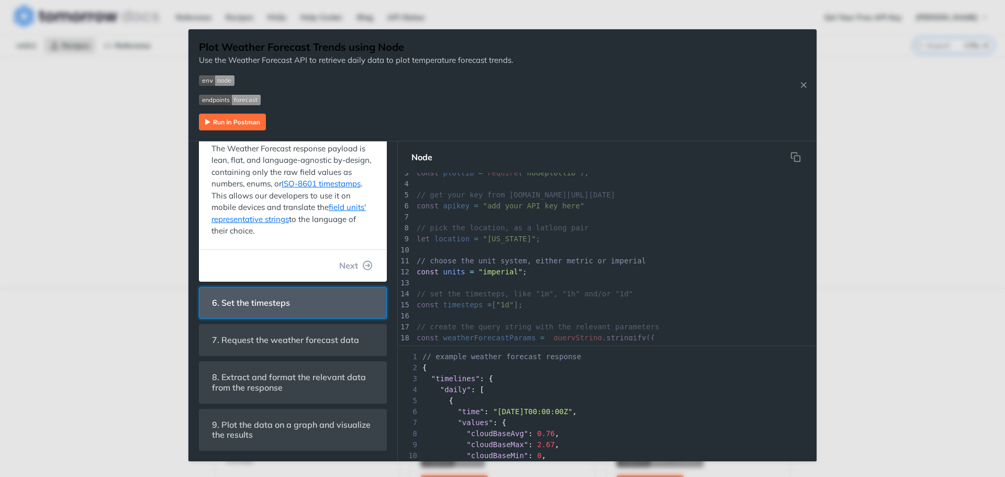
click at [263, 310] on span "6. Set the timesteps" at bounding box center [251, 303] width 93 height 20
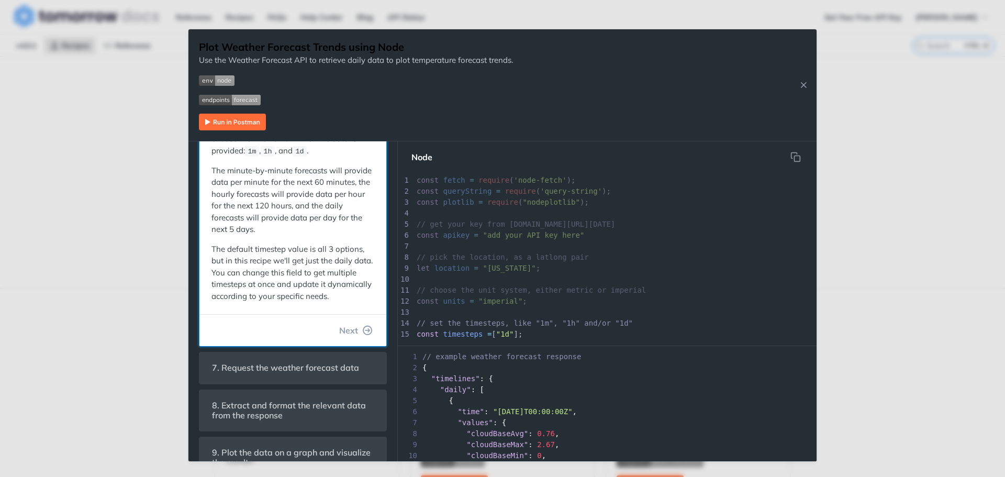
scroll to position [62, 0]
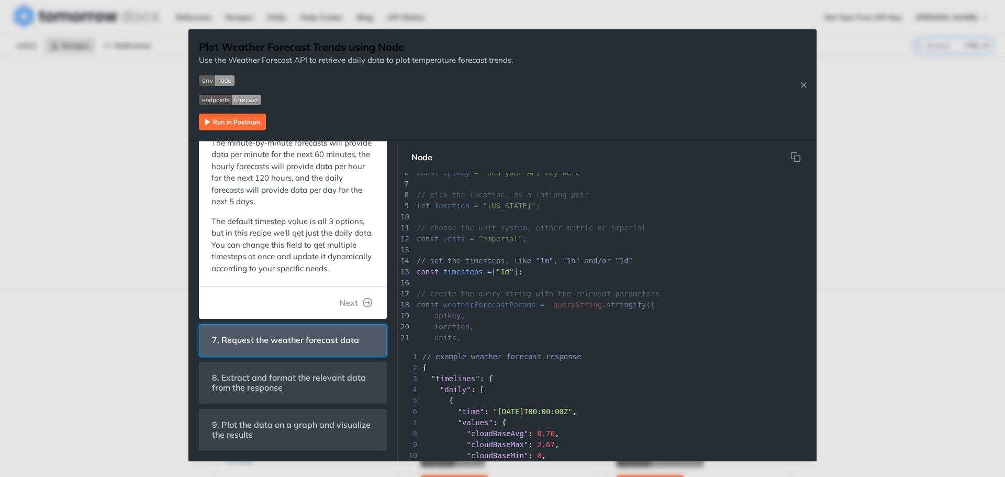
click at [273, 348] on span "7. Request the weather forecast data" at bounding box center [286, 340] width 162 height 20
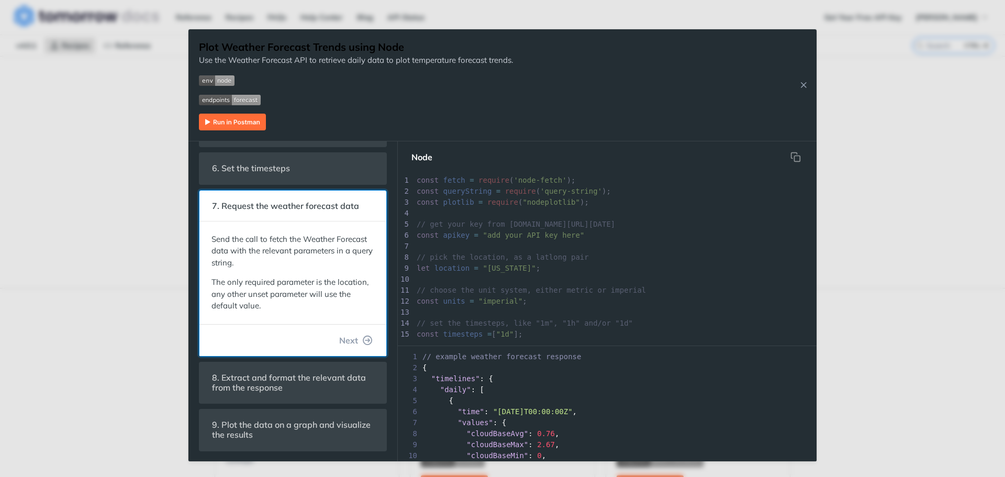
scroll to position [144, 0]
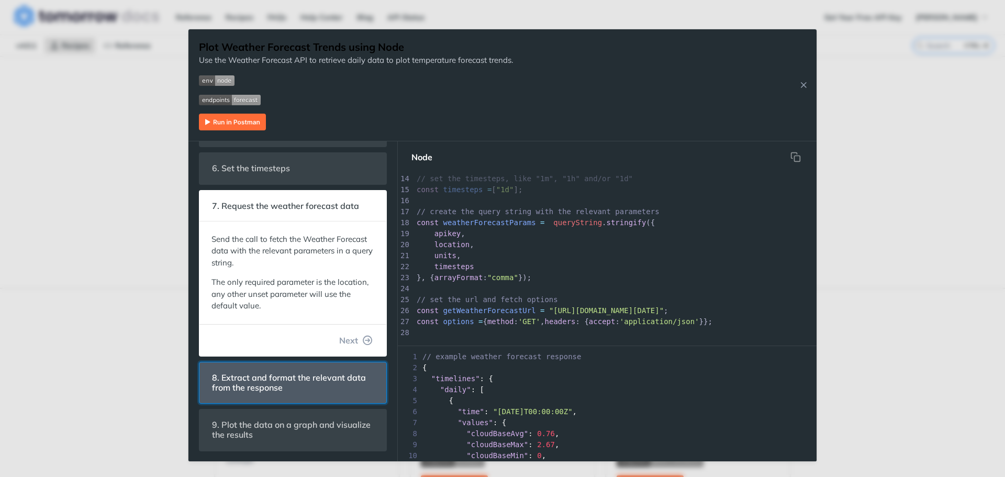
click at [311, 387] on span "8. Extract and format the relevant data from the response" at bounding box center [293, 382] width 176 height 30
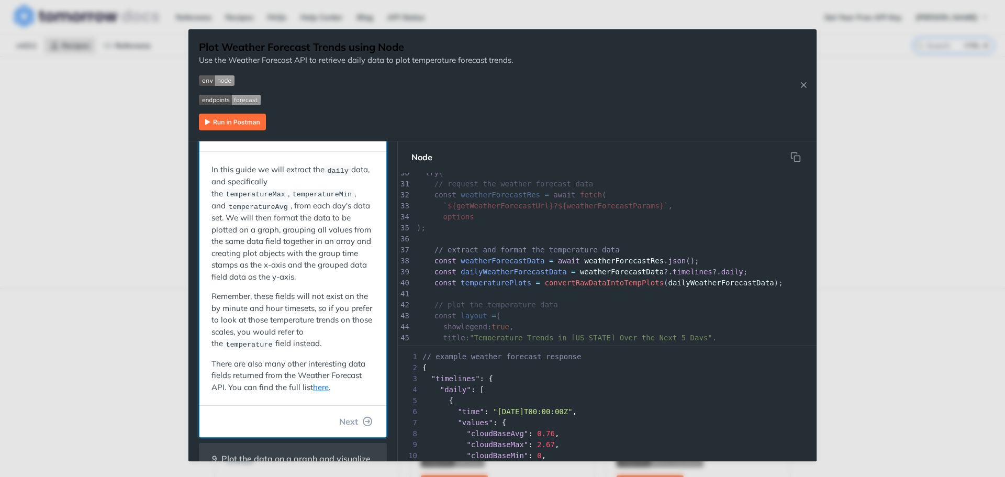
scroll to position [334, 0]
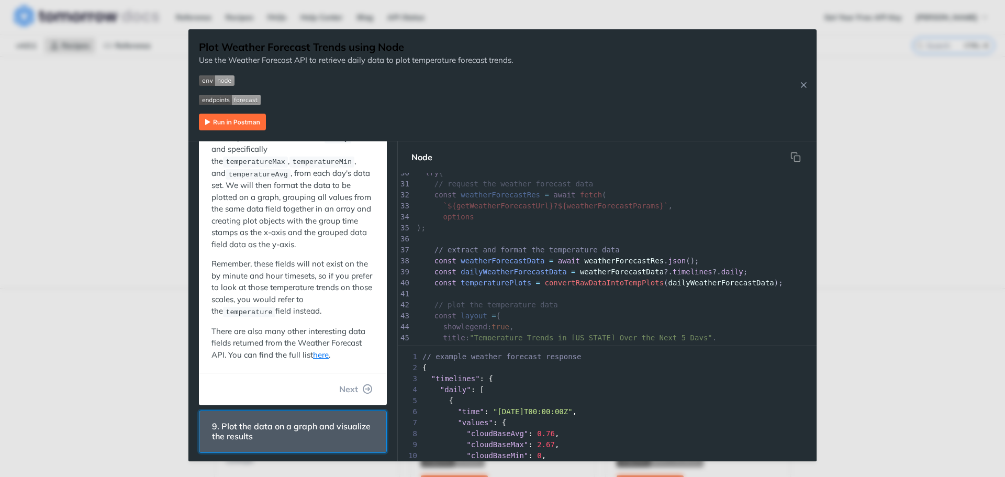
click at [307, 420] on span "9. Plot the data on a graph and visualize the results" at bounding box center [293, 431] width 176 height 30
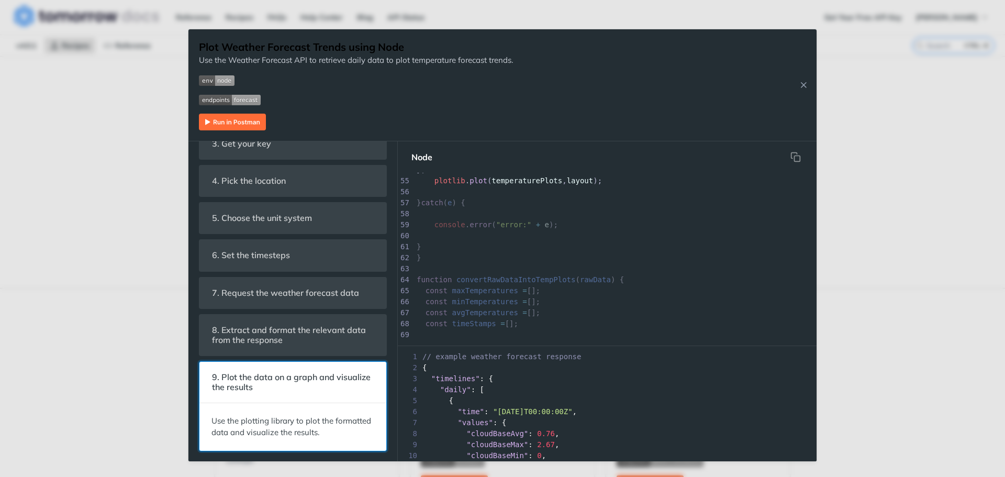
scroll to position [0, 0]
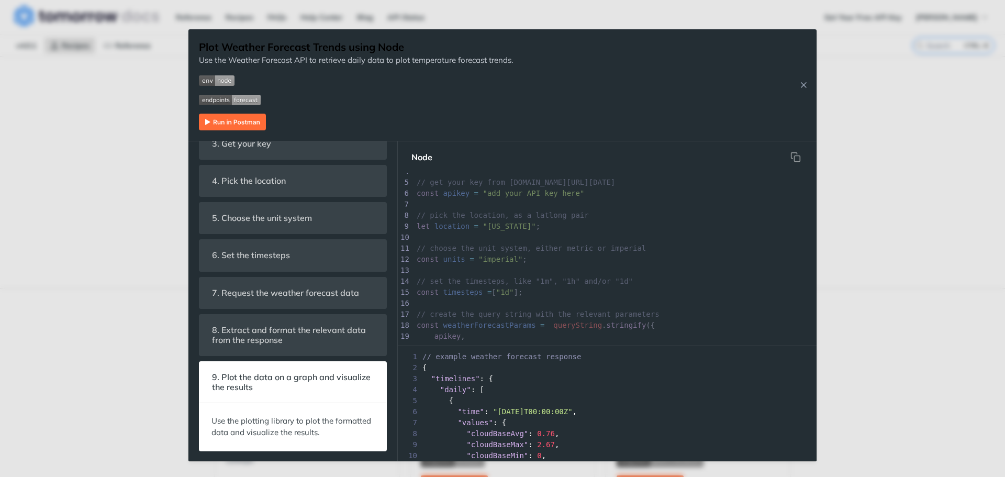
click at [252, 120] on img "Expand image" at bounding box center [232, 122] width 67 height 17
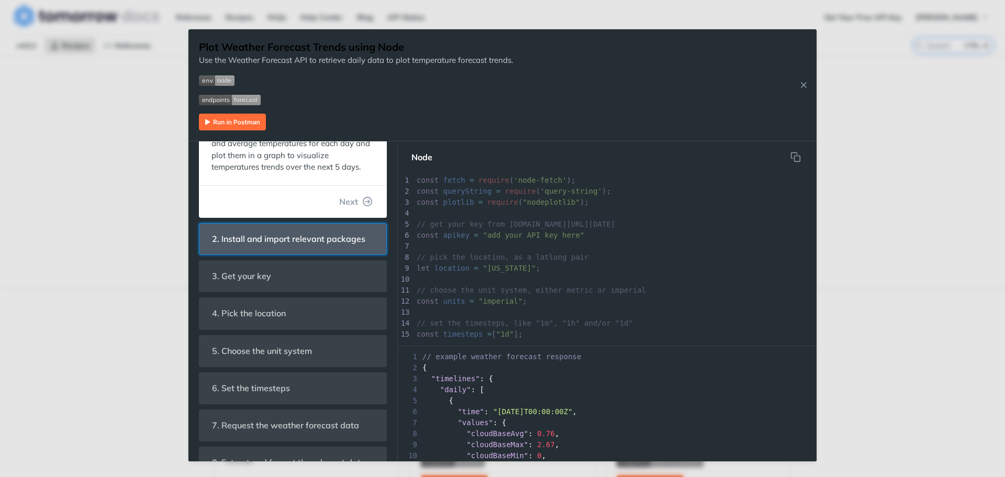
click at [302, 249] on span "2. Install and import relevant packages" at bounding box center [289, 239] width 168 height 20
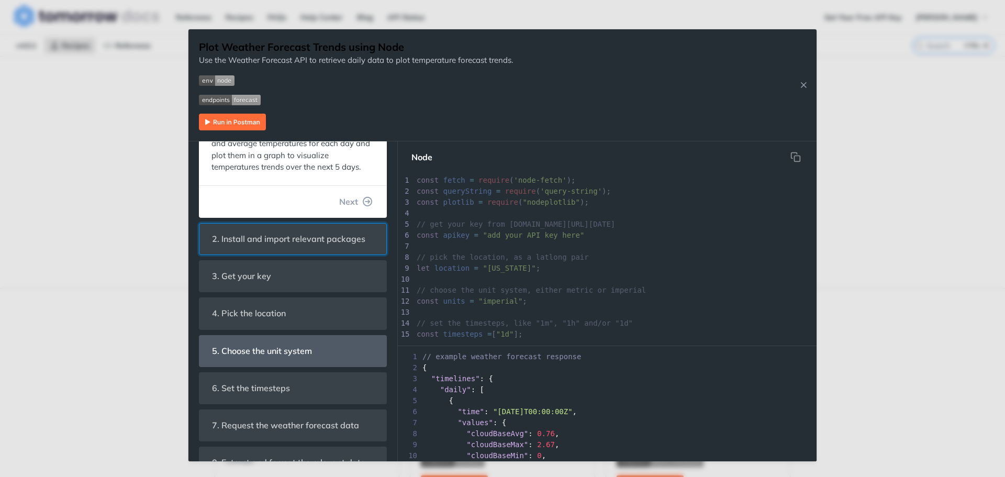
scroll to position [142, 0]
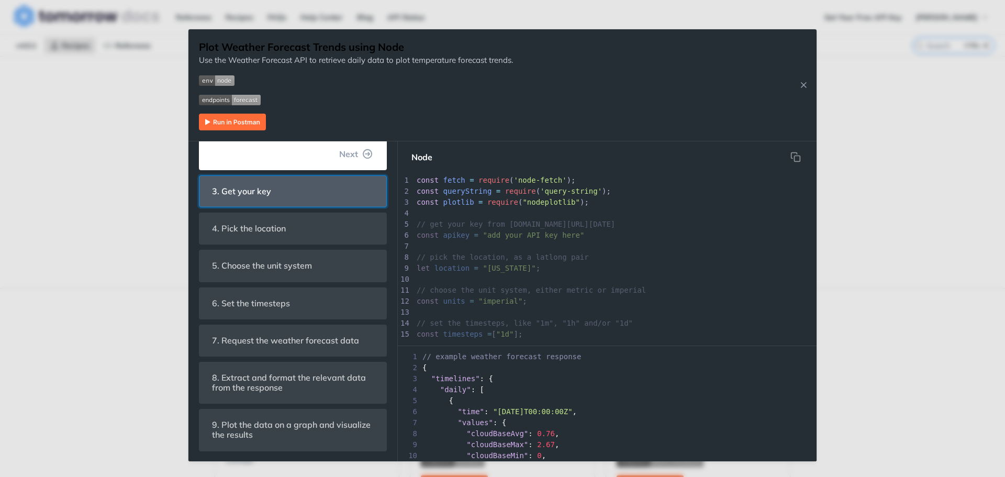
click at [243, 196] on span "3. Get your key" at bounding box center [242, 191] width 74 height 20
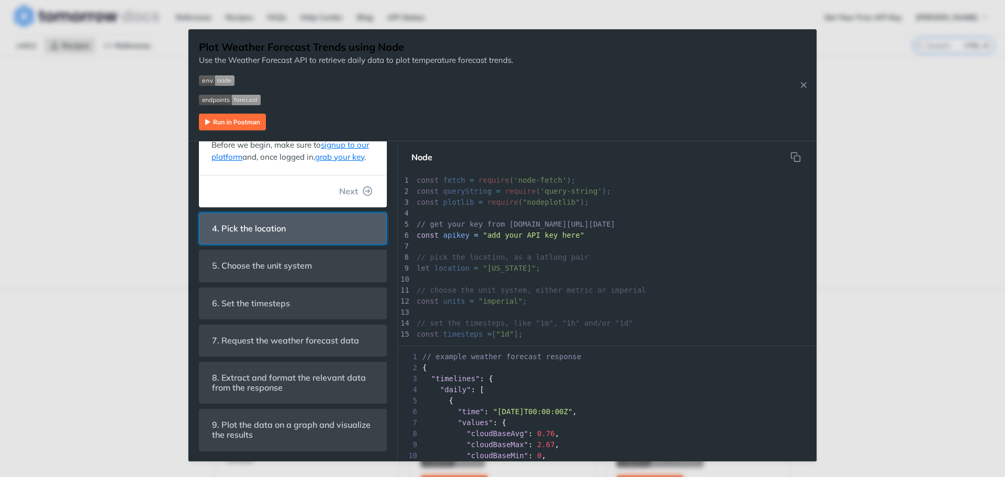
click at [254, 230] on span "4. Pick the location" at bounding box center [249, 228] width 88 height 20
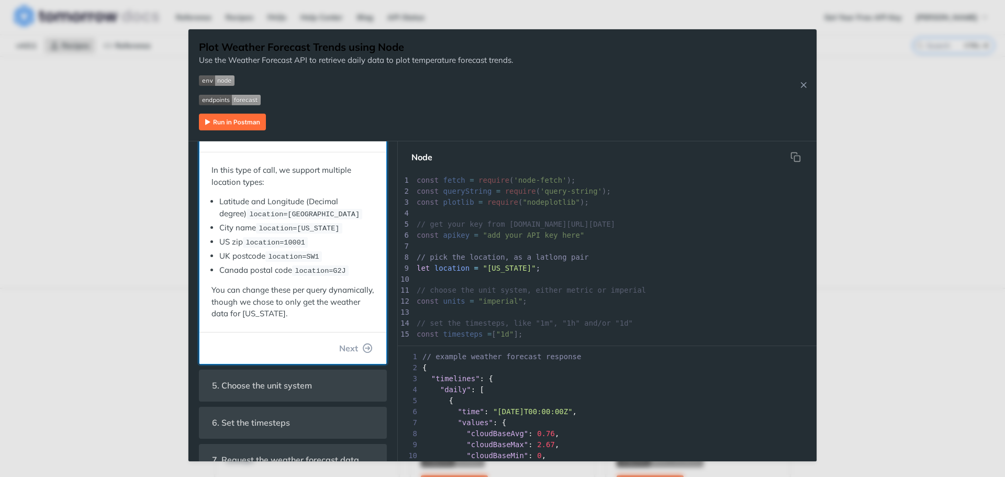
scroll to position [247, 0]
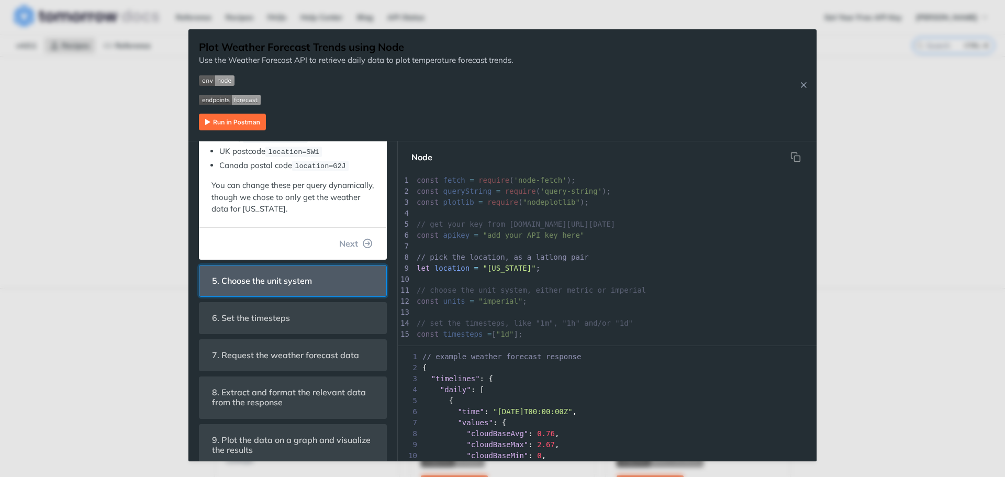
click at [254, 274] on span "5. Choose the unit system" at bounding box center [262, 281] width 115 height 20
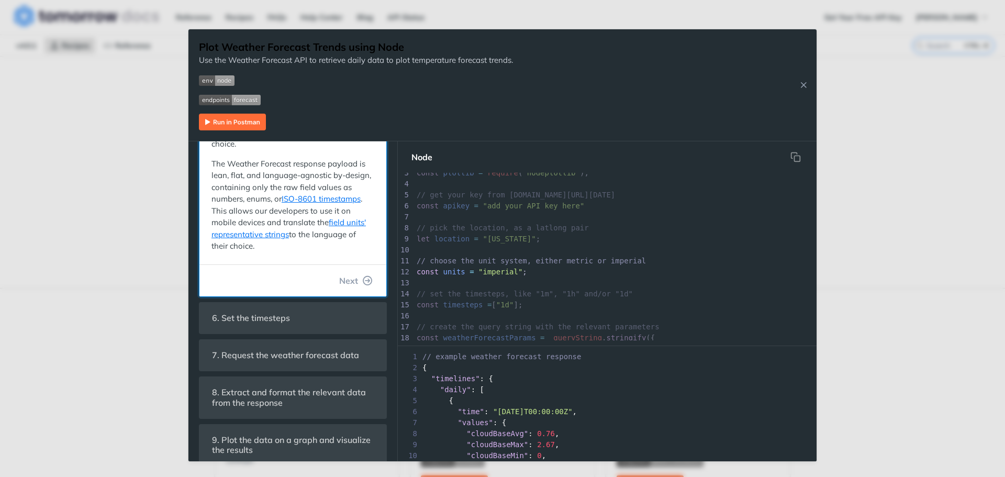
scroll to position [292, 0]
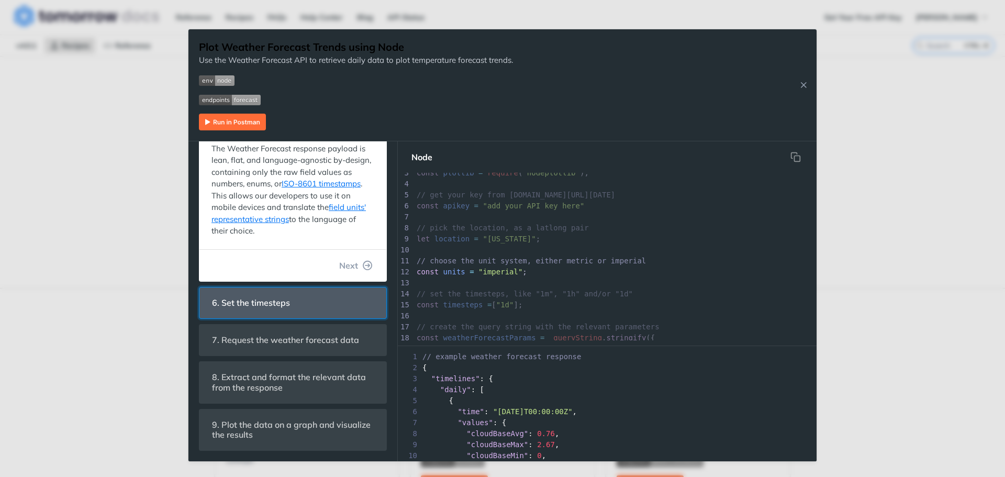
click at [255, 290] on header "6. Set the timesteps" at bounding box center [292, 302] width 187 height 31
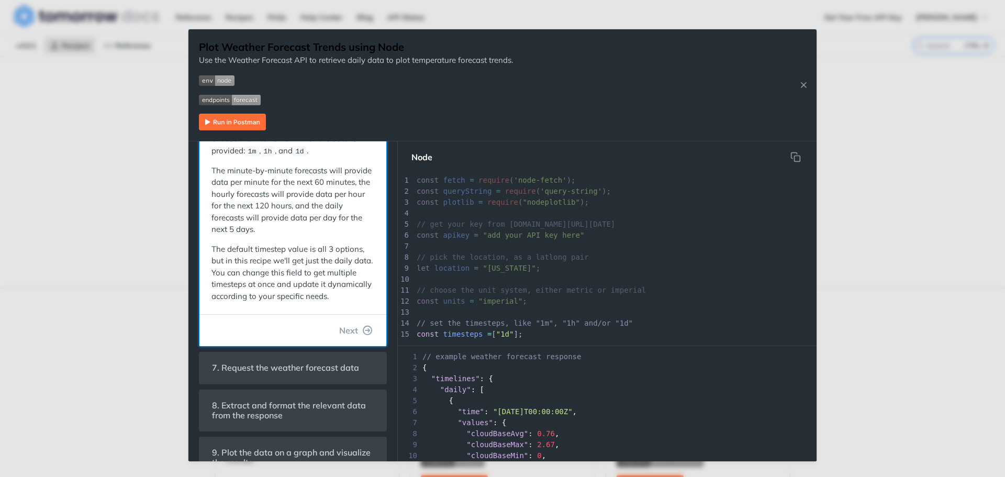
scroll to position [62, 0]
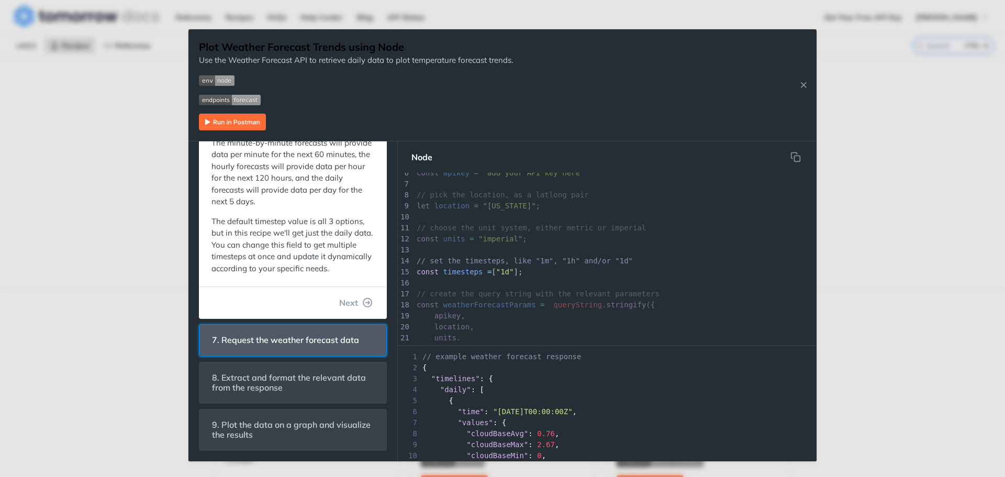
click at [258, 339] on span "7. Request the weather forecast data" at bounding box center [286, 340] width 162 height 20
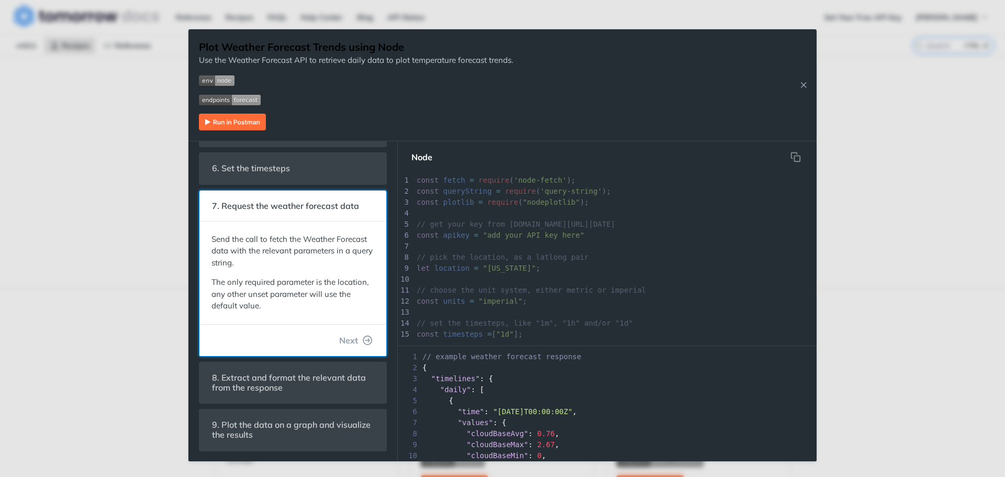
scroll to position [144, 0]
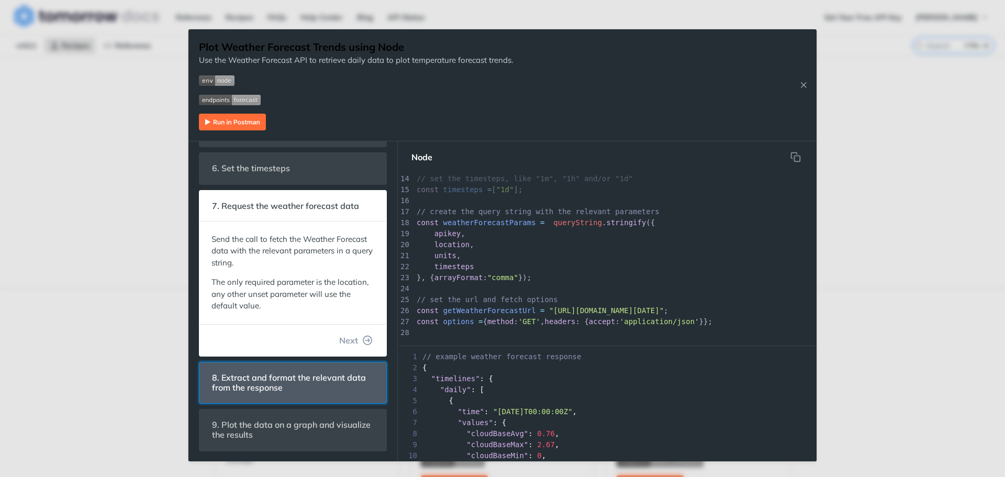
click at [262, 392] on span "8. Extract and format the relevant data from the response" at bounding box center [293, 382] width 176 height 30
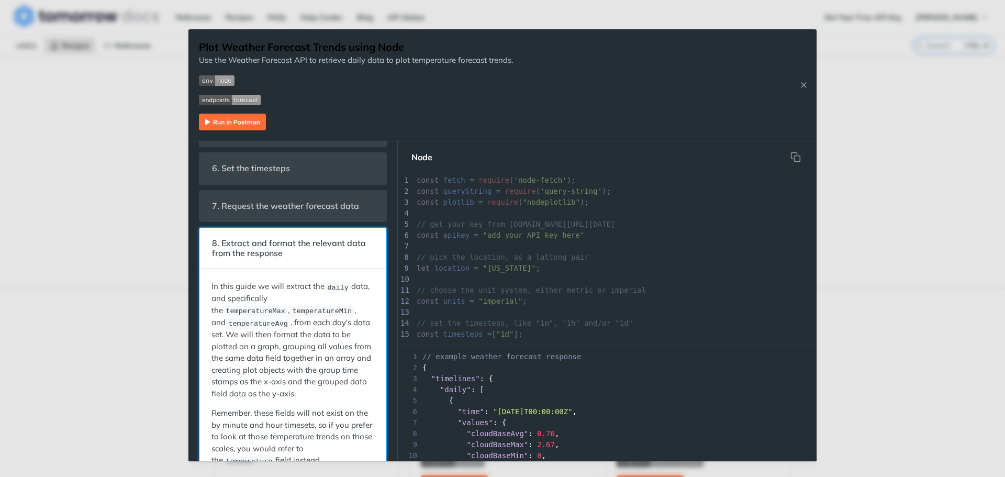
scroll to position [326, 0]
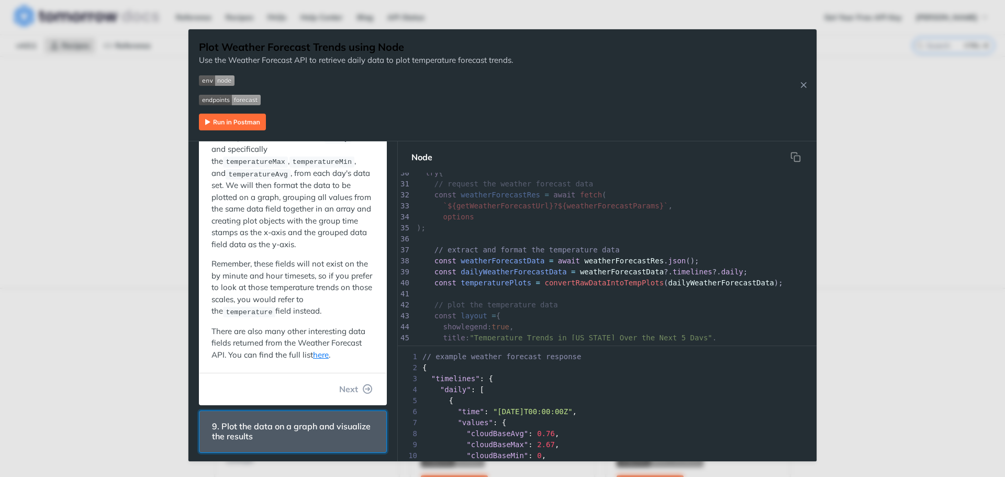
click at [265, 416] on span "9. Plot the data on a graph and visualize the results" at bounding box center [293, 431] width 176 height 30
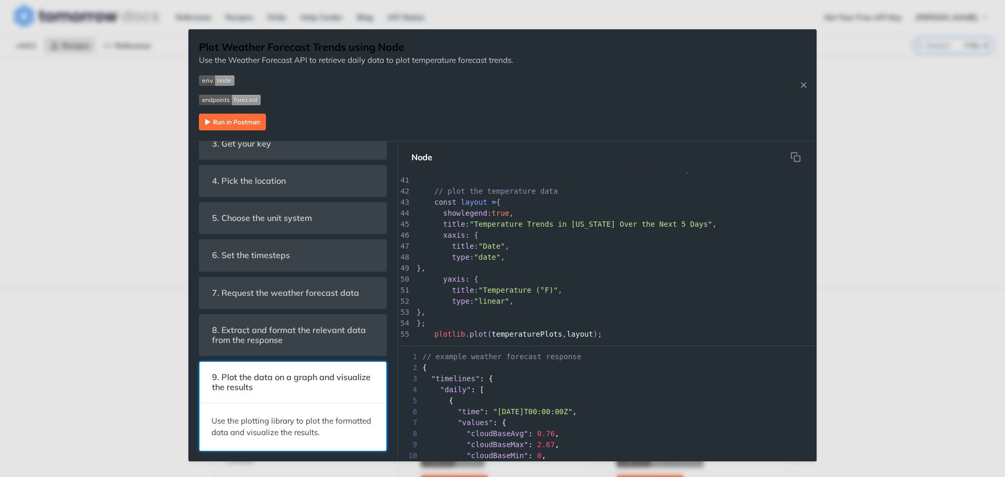
scroll to position [436, 0]
